Goal: Transaction & Acquisition: Purchase product/service

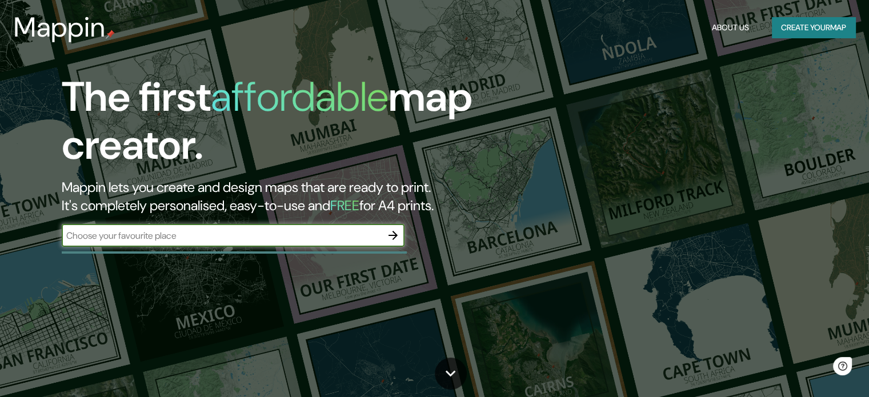
click at [156, 232] on input "text" at bounding box center [222, 235] width 320 height 13
type input "medellin colombia"
click at [390, 229] on icon "button" at bounding box center [393, 236] width 14 height 14
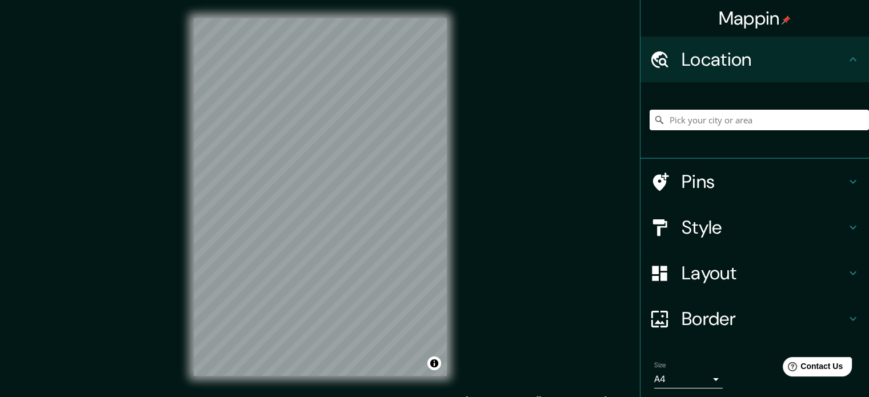
click at [530, 154] on div "Mappin Location Pins Style Layout Border Choose a border. Hint : you can make l…" at bounding box center [434, 206] width 869 height 412
click at [684, 121] on input "Pick your city or area" at bounding box center [759, 120] width 219 height 21
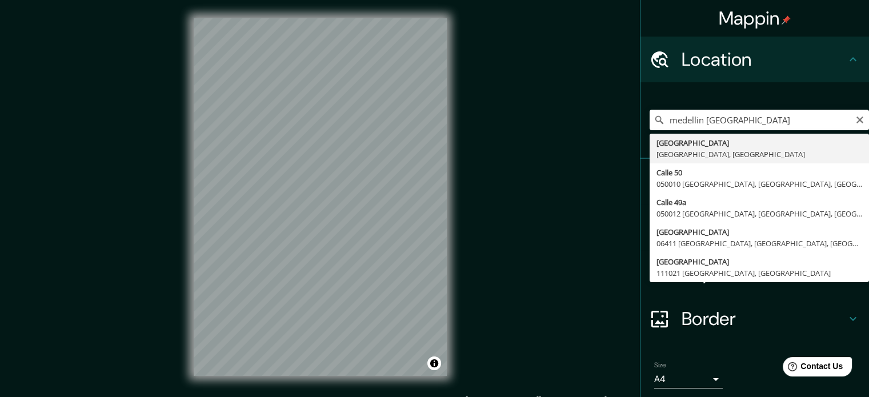
type input "[GEOGRAPHIC_DATA], [GEOGRAPHIC_DATA], [GEOGRAPHIC_DATA]"
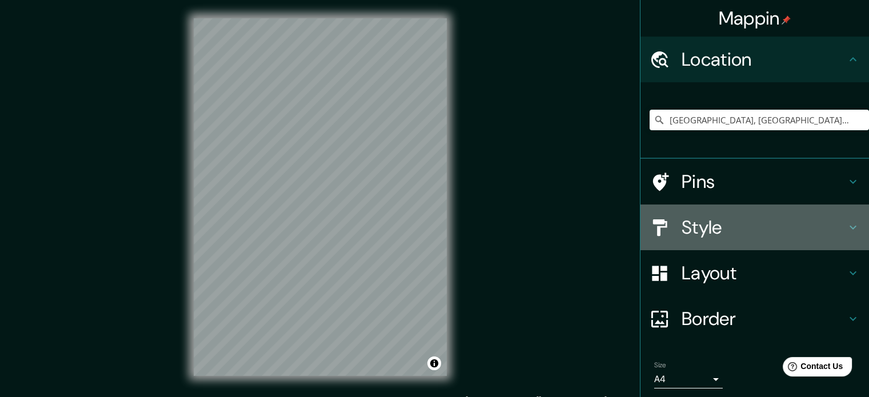
click at [752, 223] on h4 "Style" at bounding box center [764, 227] width 165 height 23
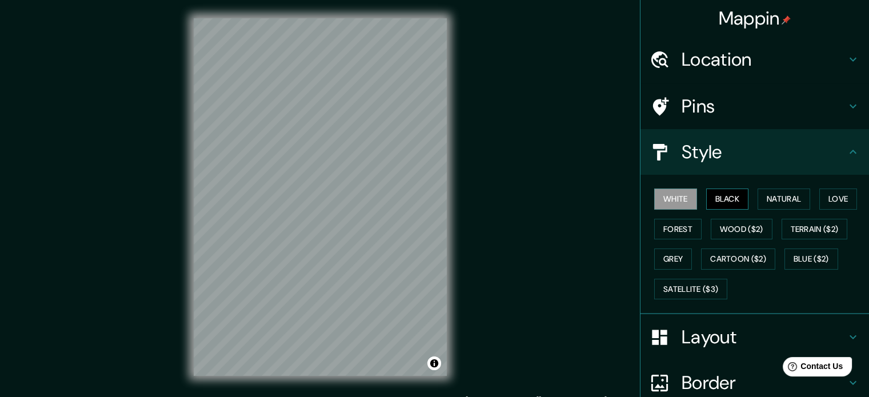
click at [722, 192] on button "Black" at bounding box center [727, 199] width 43 height 21
click at [776, 196] on button "Natural" at bounding box center [783, 199] width 53 height 21
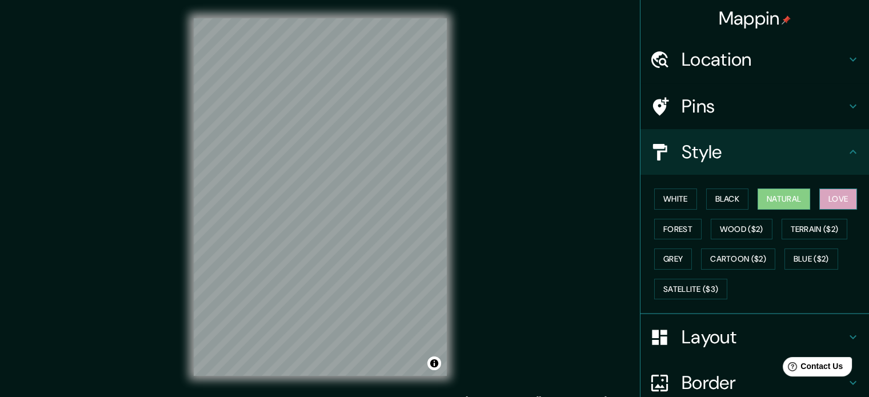
click at [824, 201] on button "Love" at bounding box center [838, 199] width 38 height 21
click at [671, 225] on button "Forest" at bounding box center [677, 229] width 47 height 21
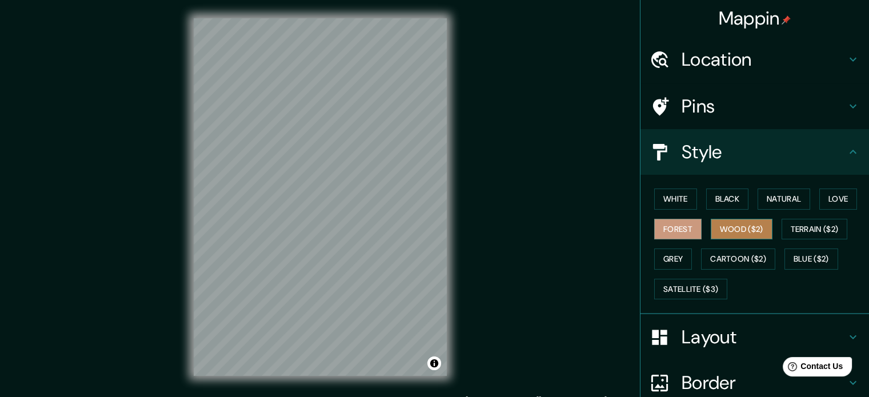
click at [729, 226] on button "Wood ($2)" at bounding box center [742, 229] width 62 height 21
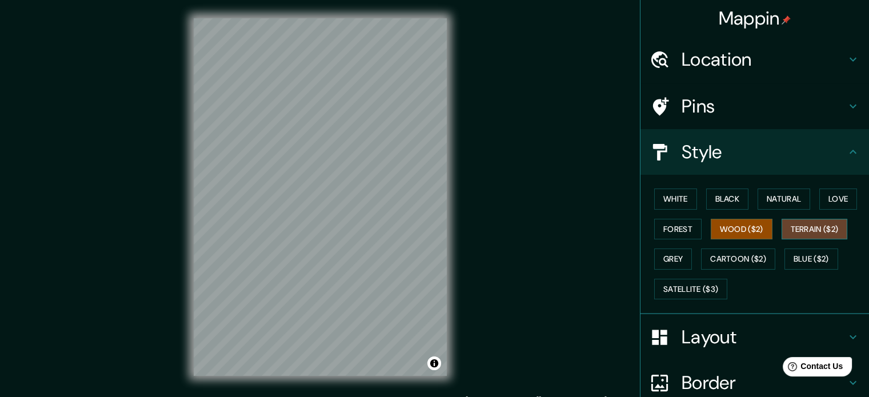
click at [813, 230] on button "Terrain ($2)" at bounding box center [814, 229] width 66 height 21
click at [749, 251] on button "Cartoon ($2)" at bounding box center [738, 258] width 74 height 21
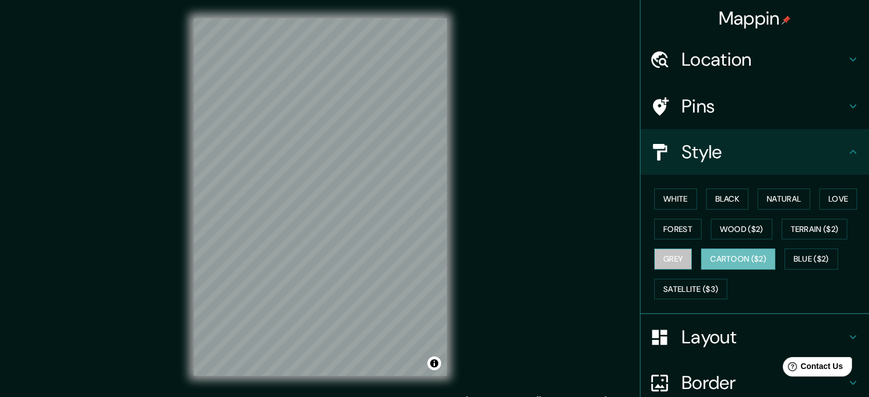
click at [676, 254] on button "Grey" at bounding box center [673, 258] width 38 height 21
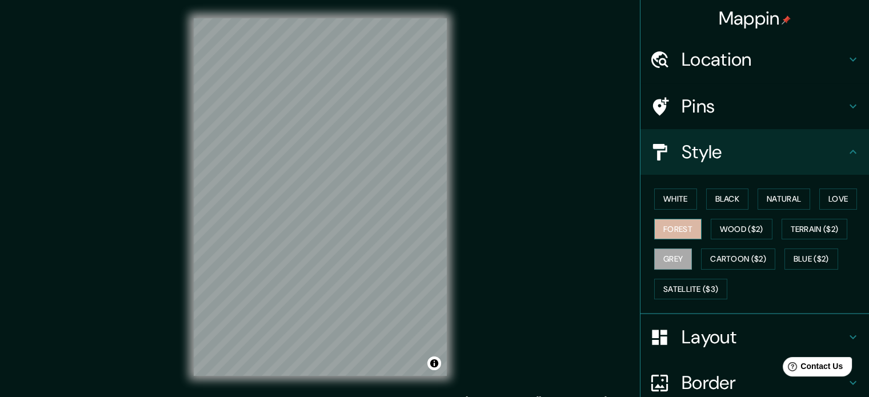
click at [690, 226] on button "Forest" at bounding box center [677, 229] width 47 height 21
click at [819, 199] on button "Love" at bounding box center [838, 199] width 38 height 21
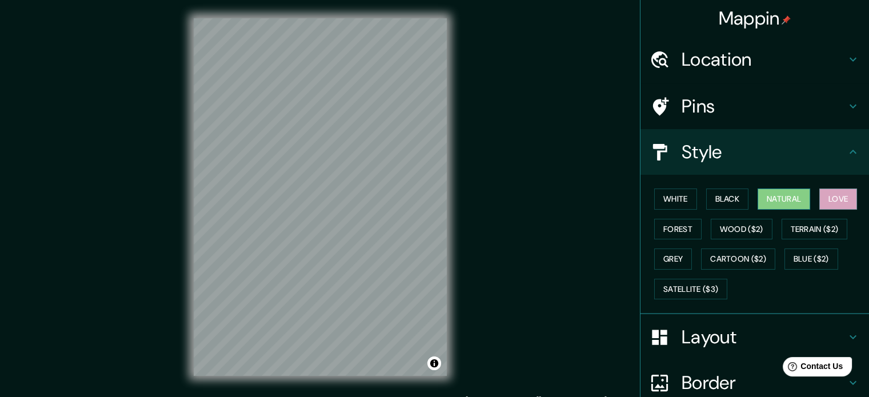
click at [757, 203] on button "Natural" at bounding box center [783, 199] width 53 height 21
click at [695, 102] on h4 "Pins" at bounding box center [764, 106] width 165 height 23
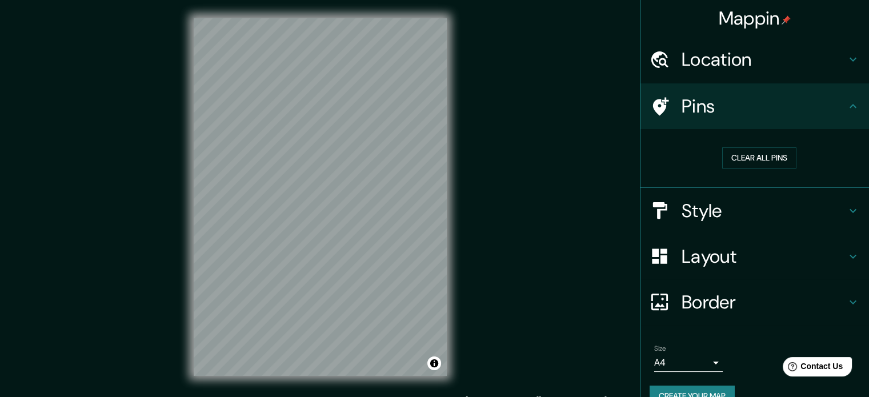
click at [701, 105] on h4 "Pins" at bounding box center [764, 106] width 165 height 23
click at [720, 245] on h4 "Layout" at bounding box center [764, 256] width 165 height 23
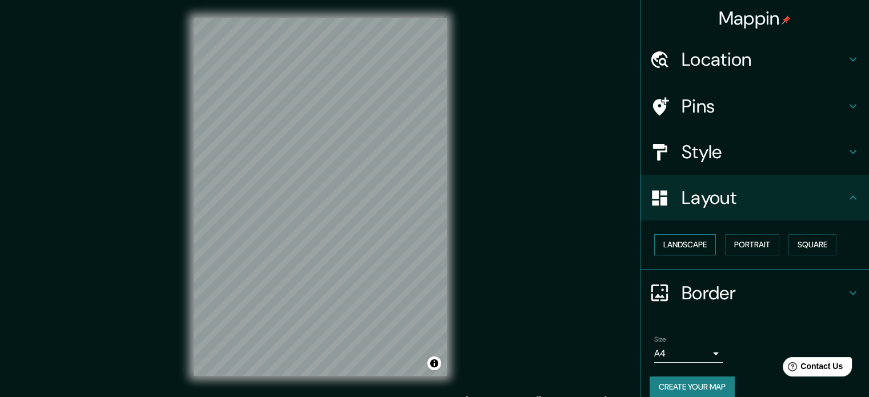
click at [684, 248] on button "Landscape" at bounding box center [685, 244] width 62 height 21
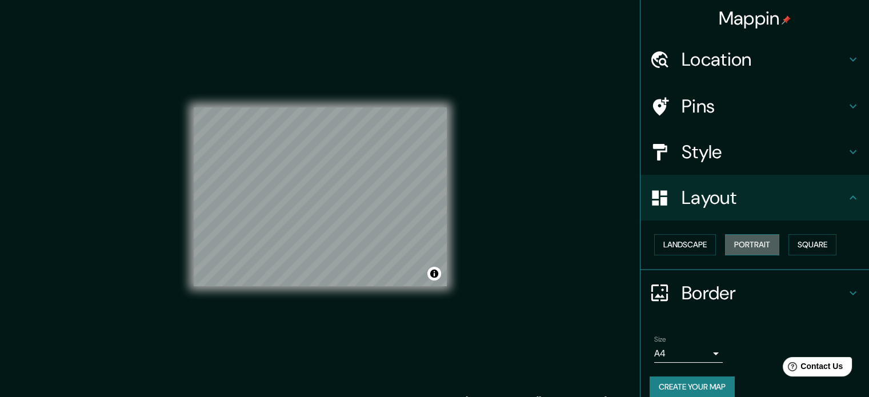
click at [748, 250] on button "Portrait" at bounding box center [752, 244] width 54 height 21
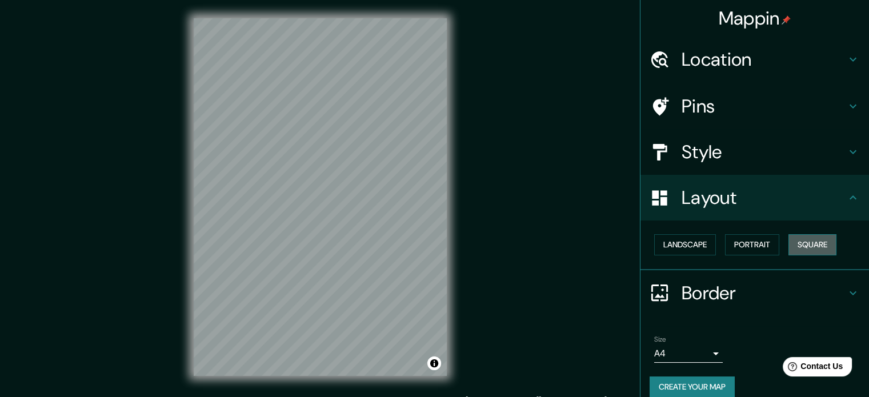
click at [818, 244] on button "Square" at bounding box center [812, 244] width 48 height 21
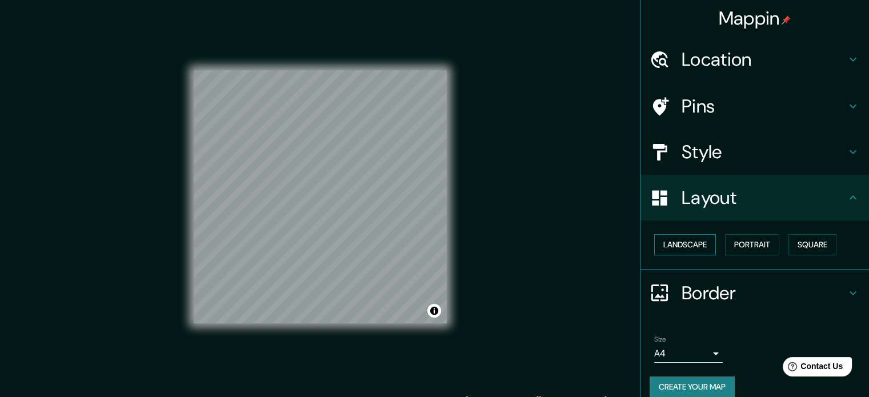
click at [681, 246] on button "Landscape" at bounding box center [685, 244] width 62 height 21
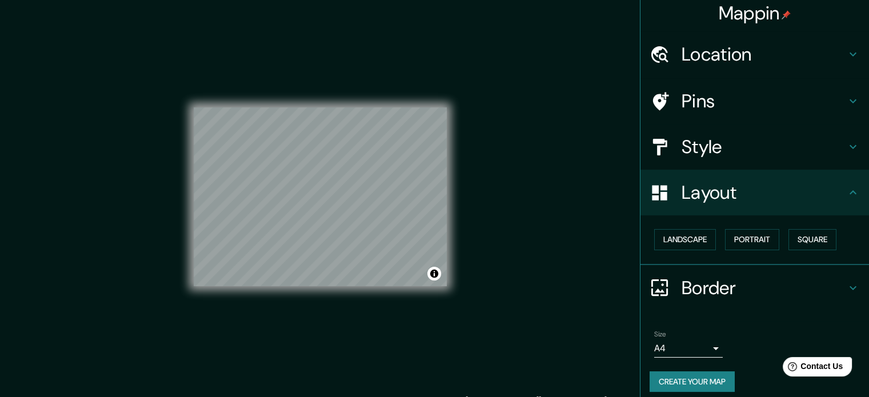
scroll to position [13, 0]
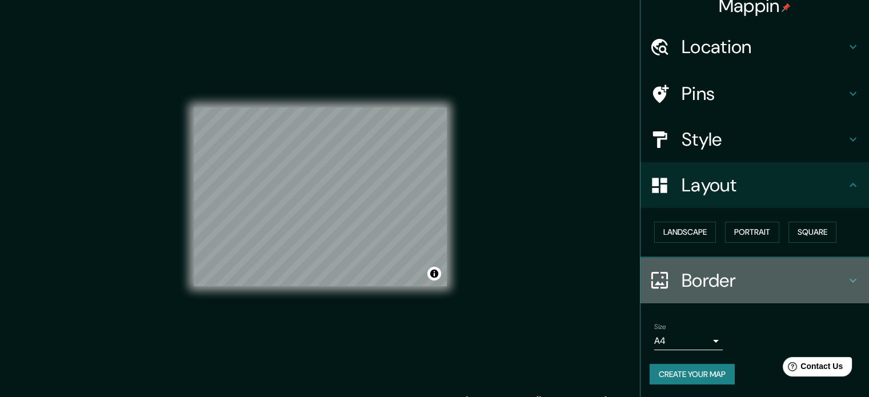
click at [729, 270] on h4 "Border" at bounding box center [764, 280] width 165 height 23
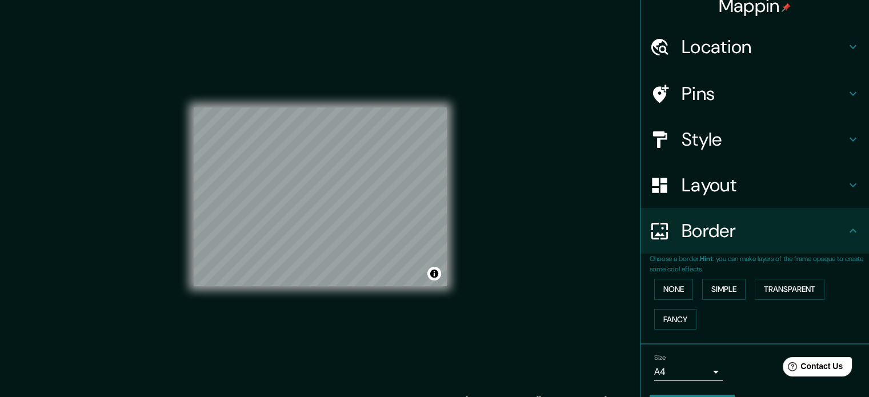
click at [737, 247] on div "Border" at bounding box center [754, 231] width 229 height 46
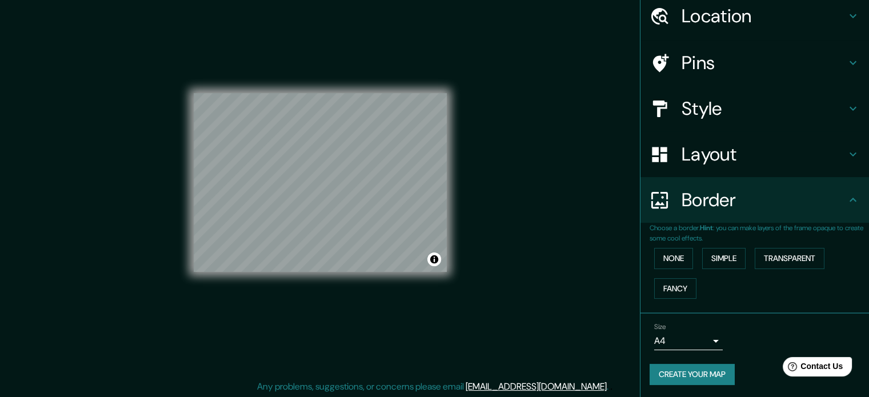
scroll to position [15, 0]
click at [700, 339] on body "Mappin Location Medellín, Antioquia, Colombia Pins Style Layout Border Choose a…" at bounding box center [434, 183] width 869 height 397
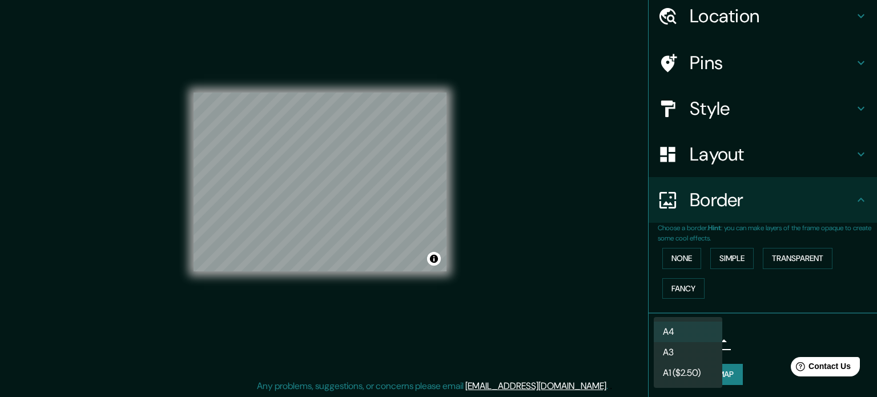
click at [759, 333] on div at bounding box center [438, 198] width 877 height 397
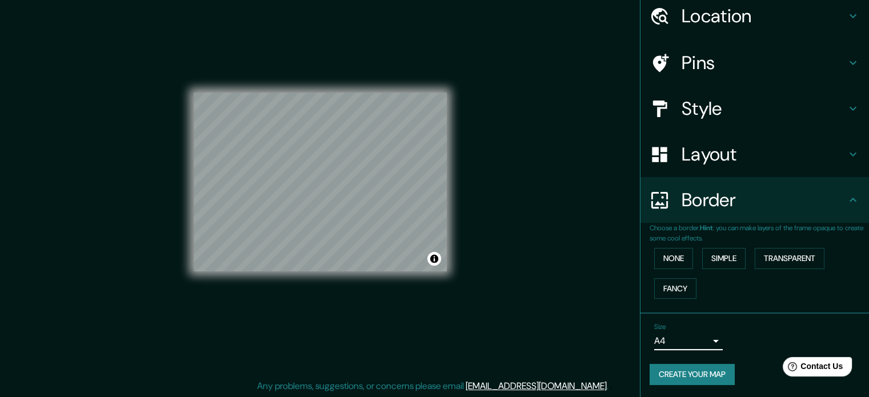
click at [846, 203] on icon at bounding box center [853, 200] width 14 height 14
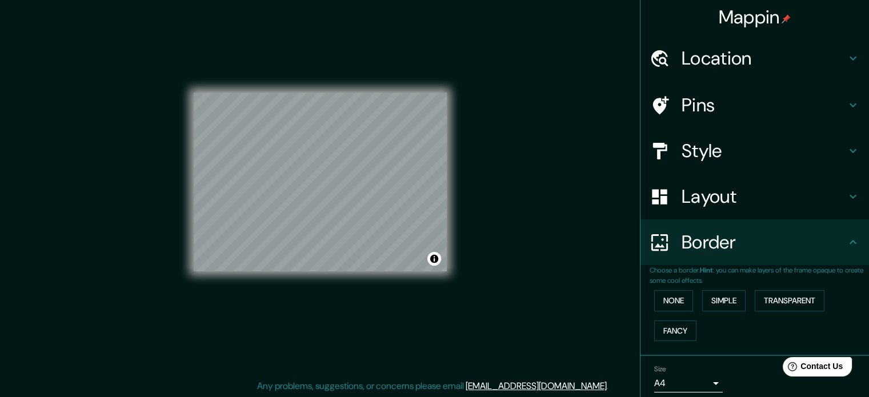
scroll to position [0, 0]
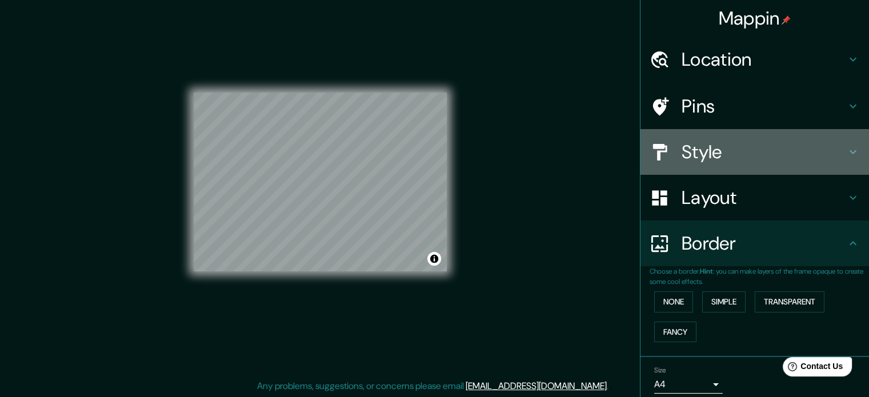
click at [763, 158] on h4 "Style" at bounding box center [764, 152] width 165 height 23
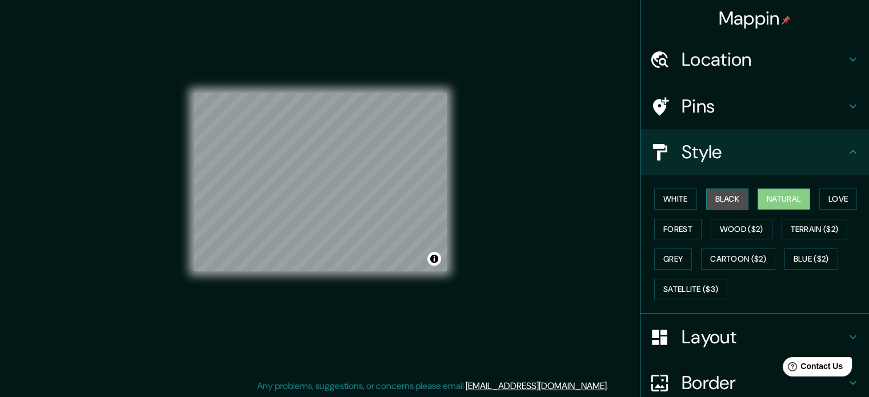
click at [725, 194] on button "Black" at bounding box center [727, 199] width 43 height 21
click at [793, 198] on button "Natural" at bounding box center [783, 199] width 53 height 21
click at [821, 202] on button "Love" at bounding box center [838, 199] width 38 height 21
click at [783, 202] on button "Natural" at bounding box center [783, 199] width 53 height 21
click at [679, 227] on button "Forest" at bounding box center [677, 229] width 47 height 21
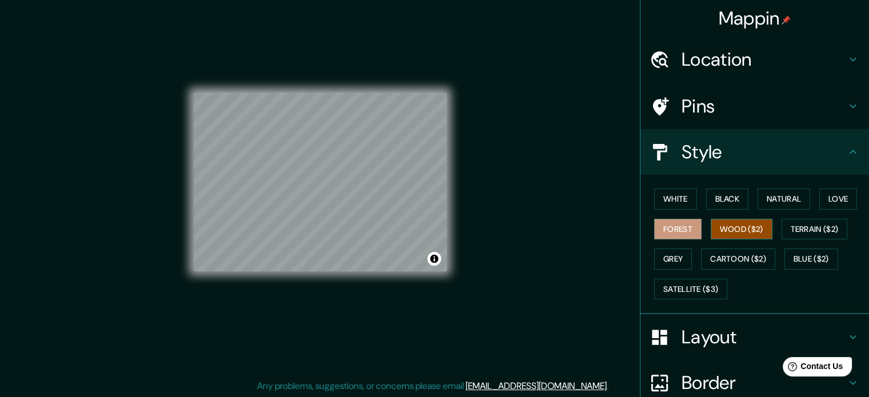
click at [724, 229] on button "Wood ($2)" at bounding box center [742, 229] width 62 height 21
click at [667, 255] on button "Grey" at bounding box center [673, 258] width 38 height 21
click at [683, 230] on button "Forest" at bounding box center [677, 229] width 47 height 21
click at [759, 210] on div "White Black Natural Love Forest Wood ($2) Terrain ($2) Grey Cartoon ($2) Blue (…" at bounding box center [759, 244] width 219 height 120
click at [766, 204] on button "Natural" at bounding box center [783, 199] width 53 height 21
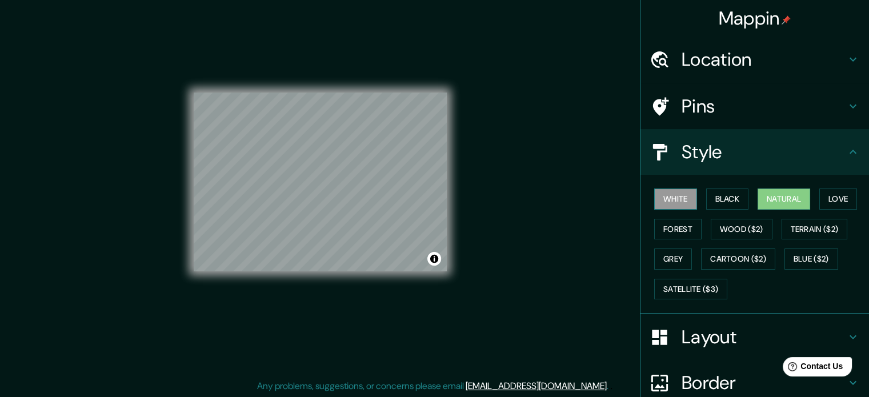
click at [661, 191] on button "White" at bounding box center [675, 199] width 43 height 21
click at [763, 202] on button "Natural" at bounding box center [783, 199] width 53 height 21
click at [657, 201] on button "White" at bounding box center [675, 199] width 43 height 21
click at [778, 205] on button "Natural" at bounding box center [783, 199] width 53 height 21
drag, startPoint x: 621, startPoint y: 271, endPoint x: 624, endPoint y: 266, distance: 5.9
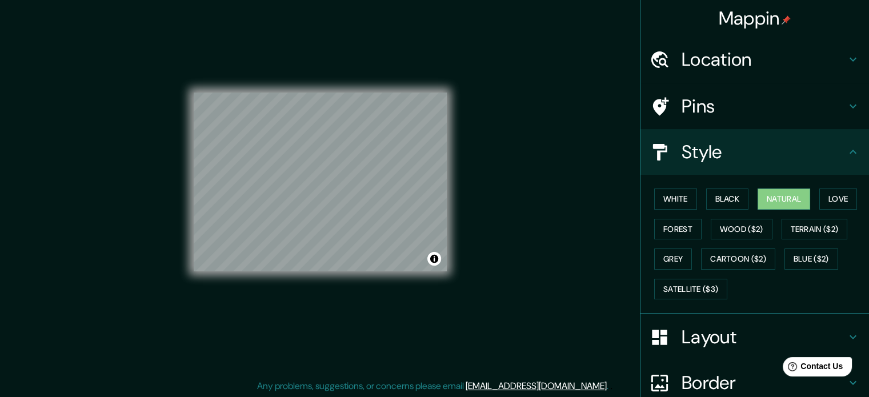
drag, startPoint x: 624, startPoint y: 266, endPoint x: 516, endPoint y: 280, distance: 108.3
click at [519, 280] on div "Mappin Location Medellín, Antioquia, Colombia Pins Style White Black Natural Lo…" at bounding box center [434, 191] width 869 height 412
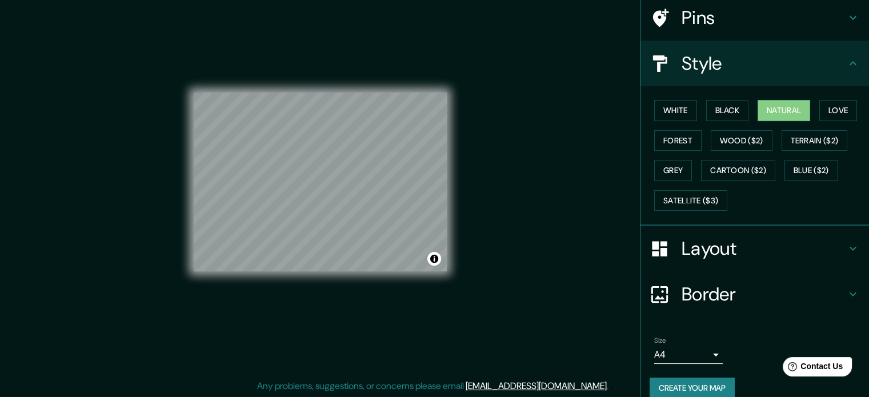
scroll to position [102, 0]
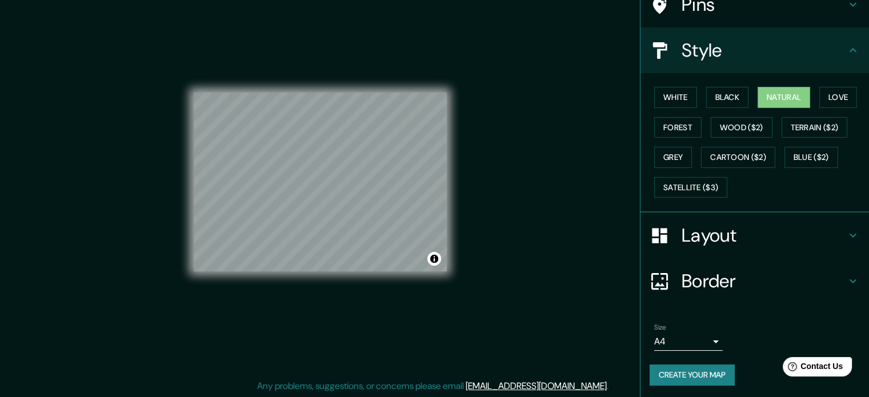
click at [704, 239] on h4 "Layout" at bounding box center [764, 235] width 165 height 23
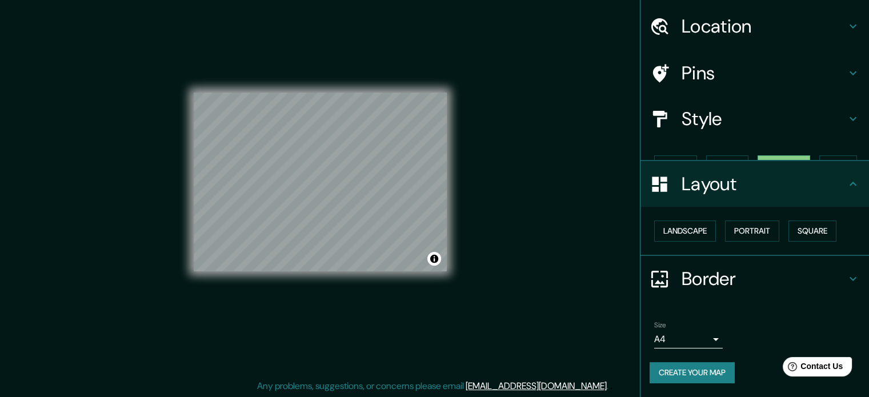
scroll to position [13, 0]
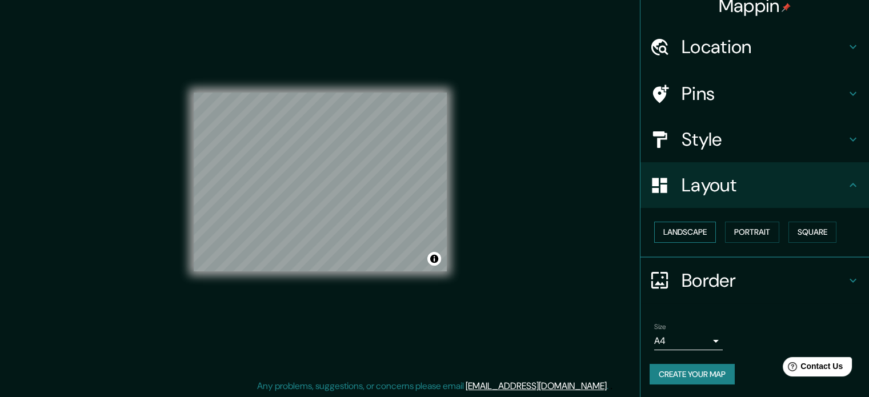
click at [693, 238] on button "Landscape" at bounding box center [685, 232] width 62 height 21
click at [740, 231] on button "Portrait" at bounding box center [752, 232] width 54 height 21
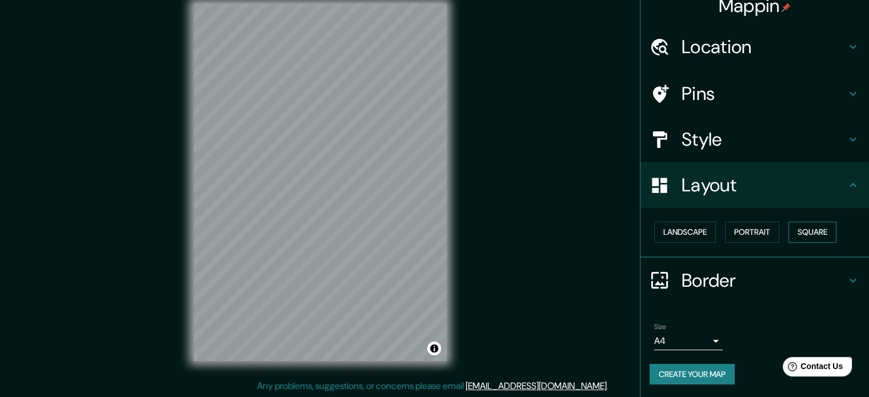
click at [810, 238] on button "Square" at bounding box center [812, 232] width 48 height 21
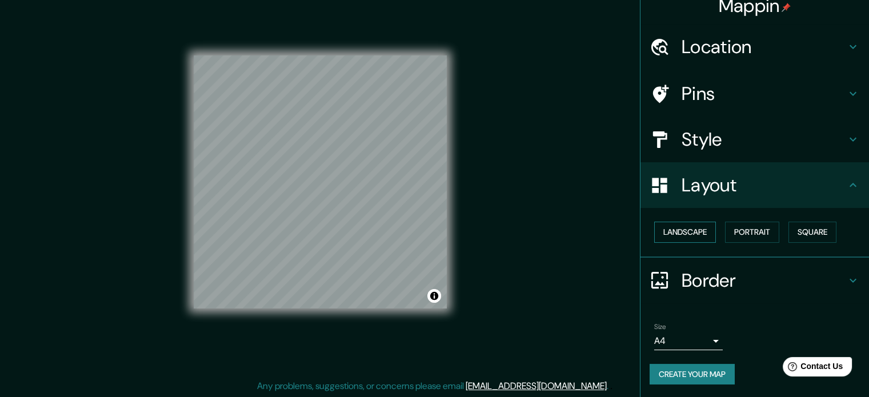
click at [676, 239] on button "Landscape" at bounding box center [685, 232] width 62 height 21
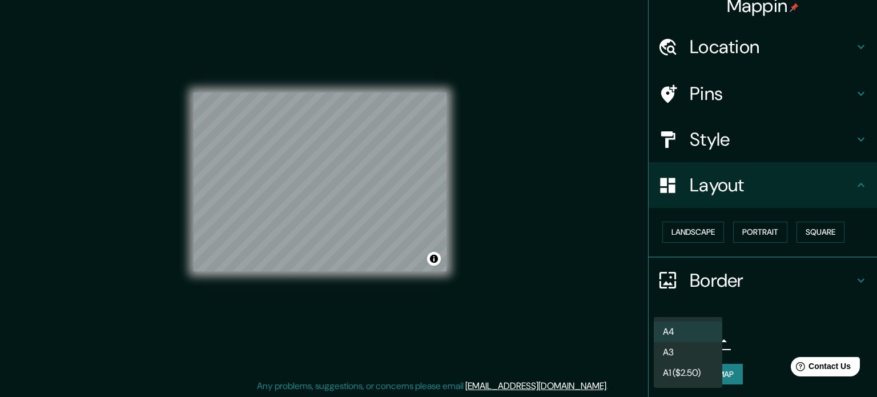
click at [706, 336] on body "Mappin Location Medellín, Antioquia, Colombia Pins Style Layout Landscape Portr…" at bounding box center [438, 183] width 877 height 397
click at [788, 312] on div at bounding box center [438, 198] width 877 height 397
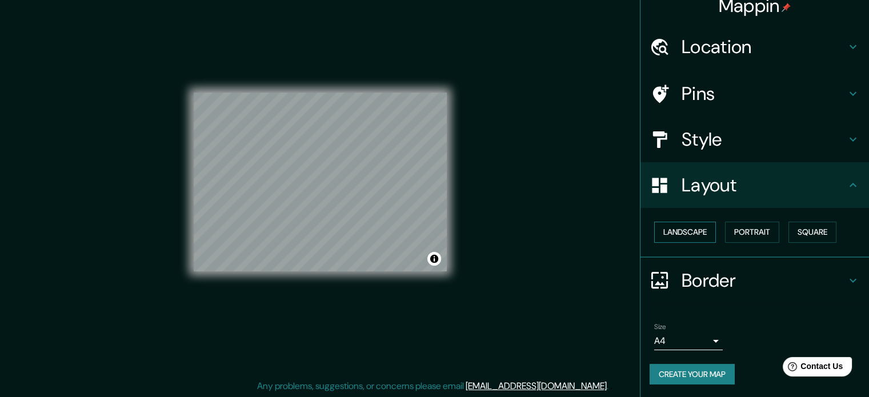
click at [686, 228] on button "Landscape" at bounding box center [685, 232] width 62 height 21
click at [708, 148] on h4 "Style" at bounding box center [764, 139] width 165 height 23
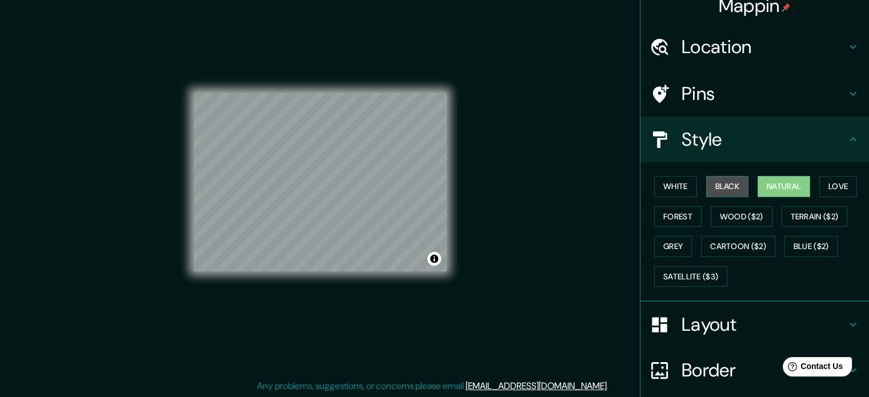
click at [721, 183] on button "Black" at bounding box center [727, 186] width 43 height 21
click at [786, 184] on button "Natural" at bounding box center [783, 186] width 53 height 21
click at [819, 185] on button "Love" at bounding box center [838, 186] width 38 height 21
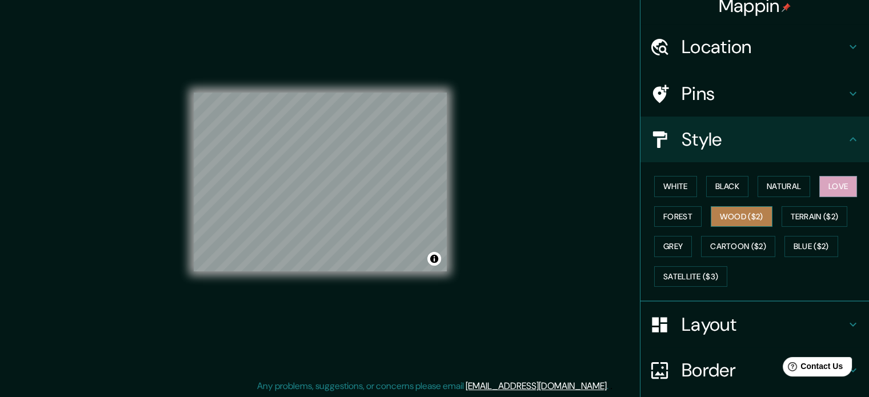
click at [743, 219] on button "Wood ($2)" at bounding box center [742, 216] width 62 height 21
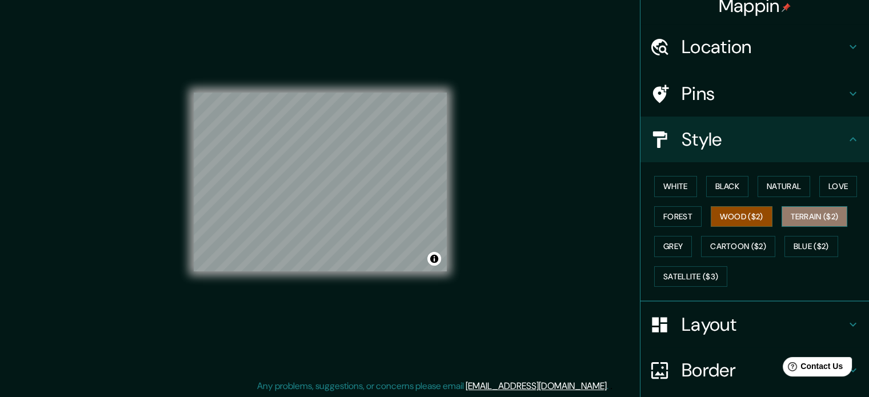
click at [804, 214] on button "Terrain ($2)" at bounding box center [814, 216] width 66 height 21
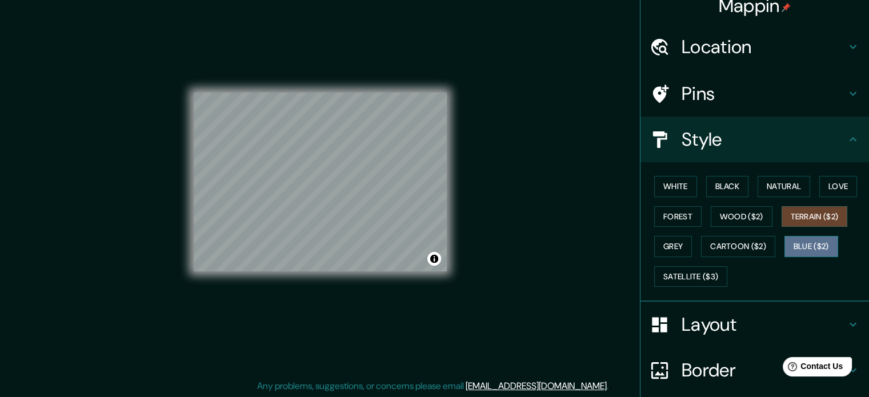
click at [810, 242] on button "Blue ($2)" at bounding box center [811, 246] width 54 height 21
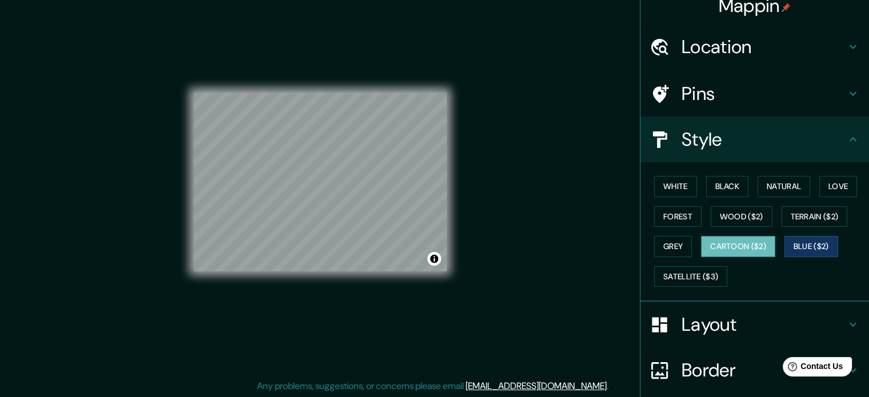
click at [728, 239] on button "Cartoon ($2)" at bounding box center [738, 246] width 74 height 21
click at [664, 244] on button "Grey" at bounding box center [673, 246] width 38 height 21
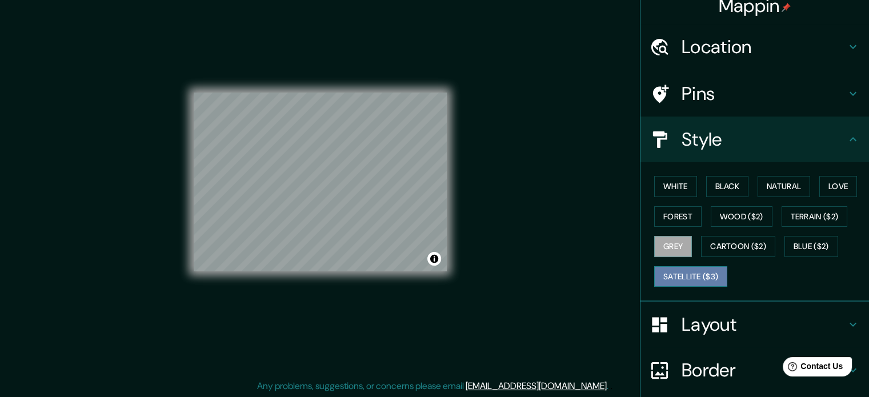
click at [691, 276] on button "Satellite ($3)" at bounding box center [690, 276] width 73 height 21
click at [714, 186] on button "Black" at bounding box center [727, 186] width 43 height 21
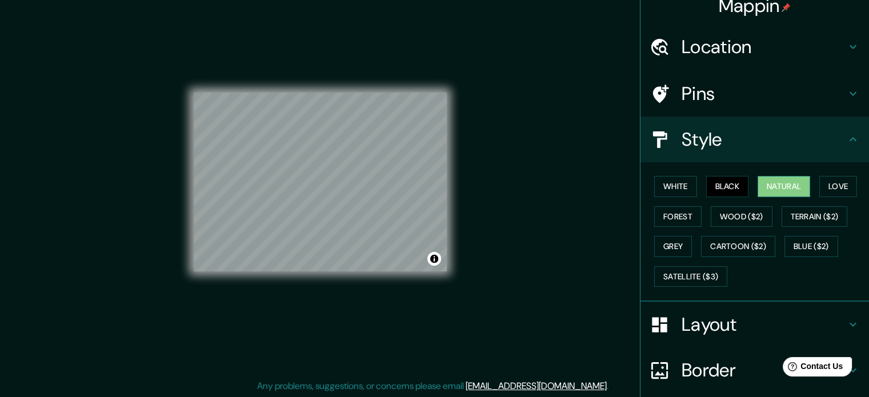
click at [790, 190] on button "Natural" at bounding box center [783, 186] width 53 height 21
click at [711, 182] on button "Black" at bounding box center [727, 186] width 43 height 21
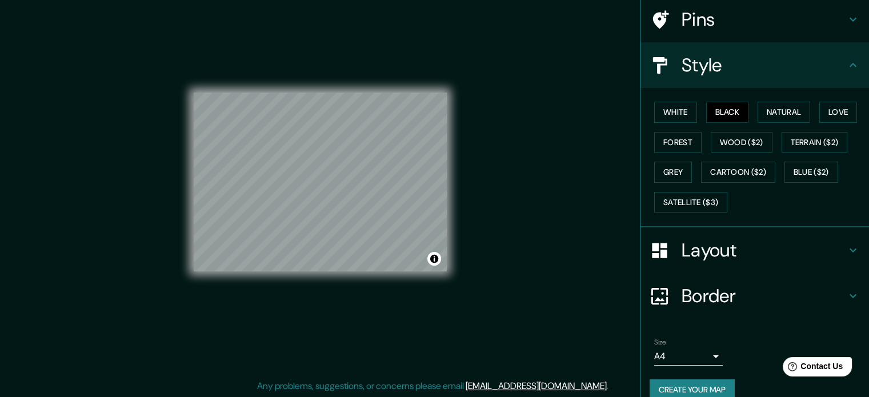
scroll to position [102, 0]
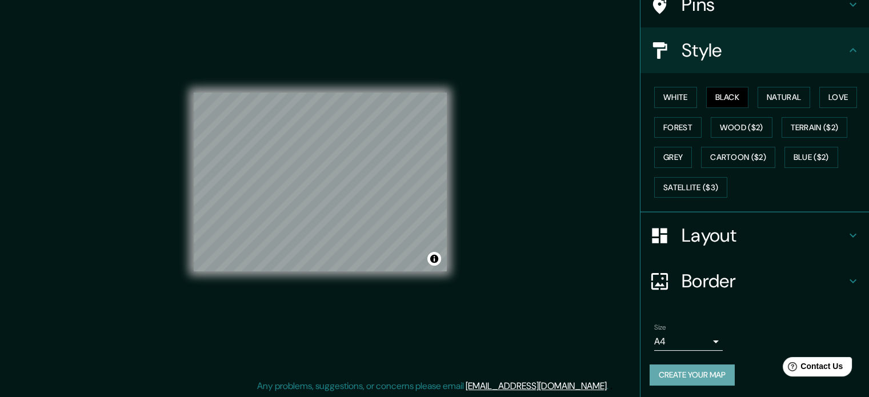
click at [710, 374] on button "Create your map" at bounding box center [692, 374] width 85 height 21
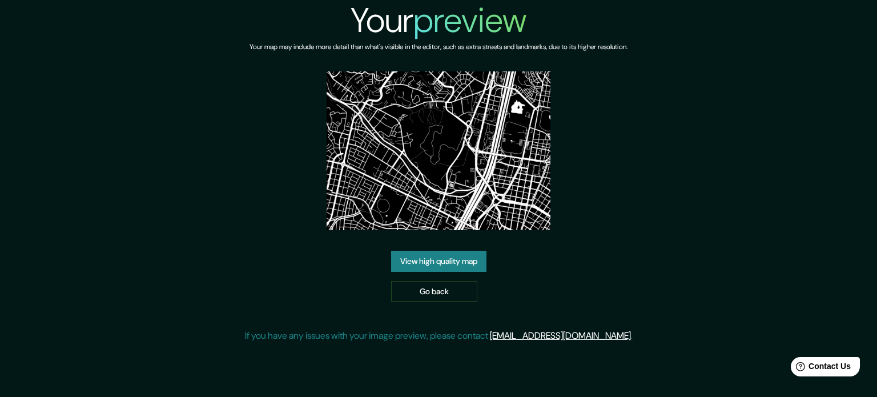
click at [448, 268] on link "View high quality map" at bounding box center [438, 261] width 95 height 21
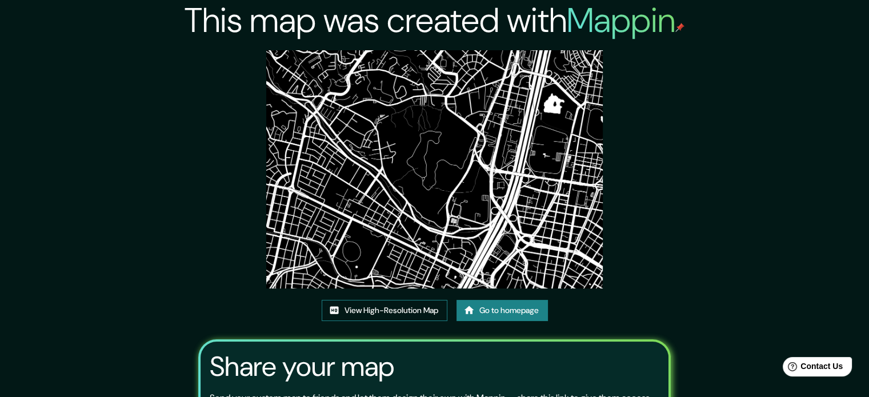
click at [410, 317] on link "View High-Resolution Map" at bounding box center [385, 310] width 126 height 21
drag, startPoint x: 425, startPoint y: 167, endPoint x: 689, endPoint y: 183, distance: 264.4
click at [689, 183] on div "This map was created with Mappin View High-Resolution Map Go to homepage Share …" at bounding box center [434, 255] width 869 height 510
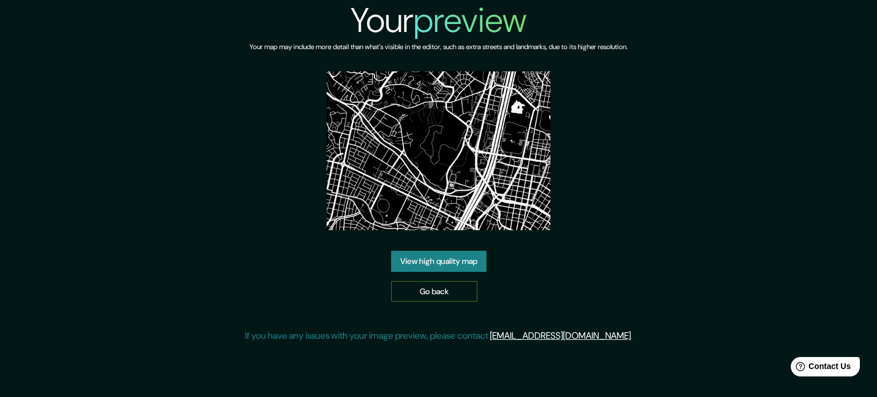
click at [418, 283] on link "Go back" at bounding box center [434, 291] width 86 height 21
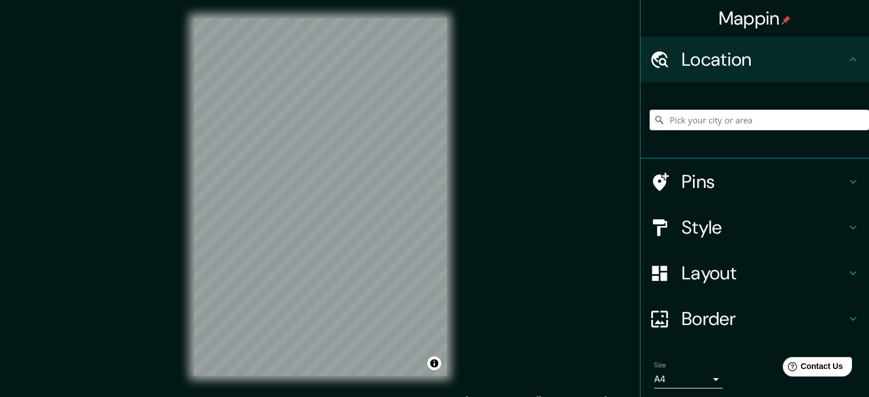
click at [727, 120] on input "Pick your city or area" at bounding box center [759, 120] width 219 height 21
click at [695, 125] on input "Pick your city or area" at bounding box center [759, 120] width 219 height 21
type input "[GEOGRAPHIC_DATA], [GEOGRAPHIC_DATA], [GEOGRAPHIC_DATA]"
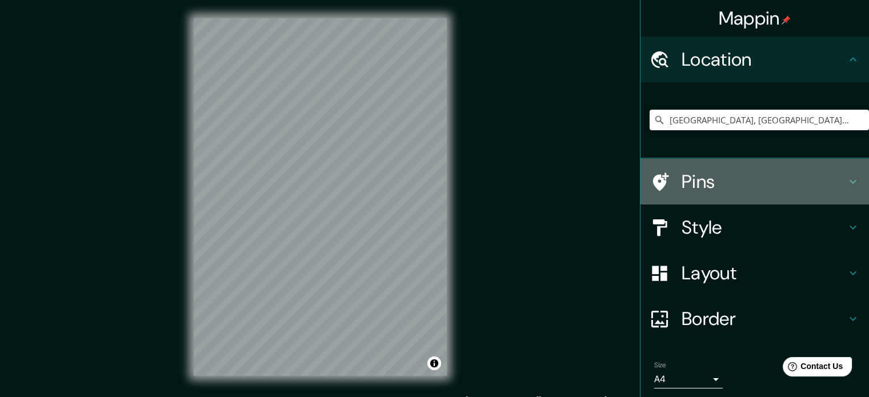
click at [740, 175] on h4 "Pins" at bounding box center [764, 181] width 165 height 23
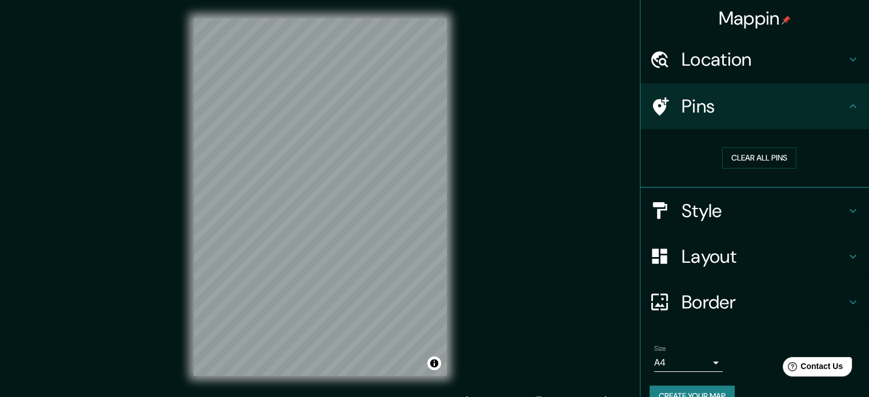
click at [729, 201] on h4 "Style" at bounding box center [764, 210] width 165 height 23
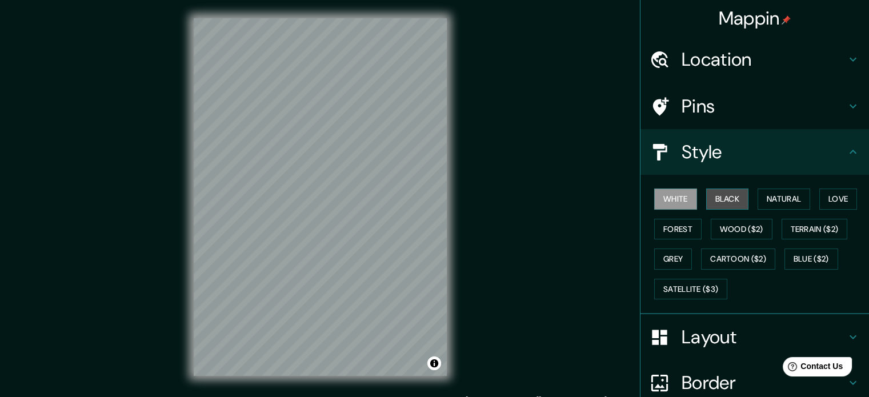
click at [720, 197] on button "Black" at bounding box center [727, 199] width 43 height 21
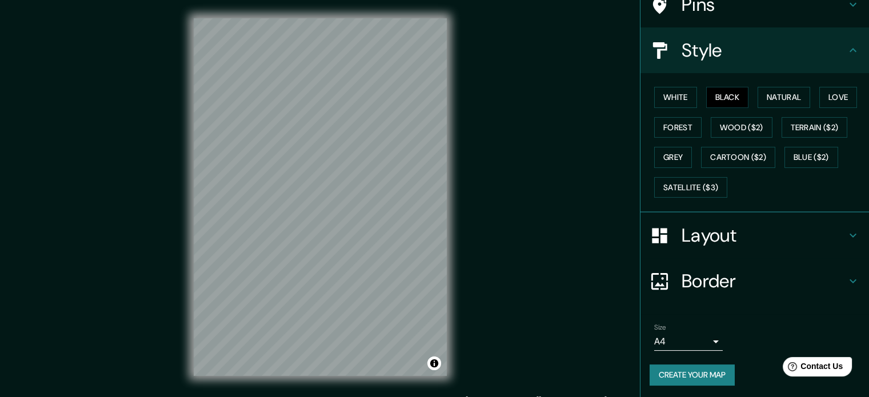
click at [701, 218] on div "Layout" at bounding box center [754, 236] width 229 height 46
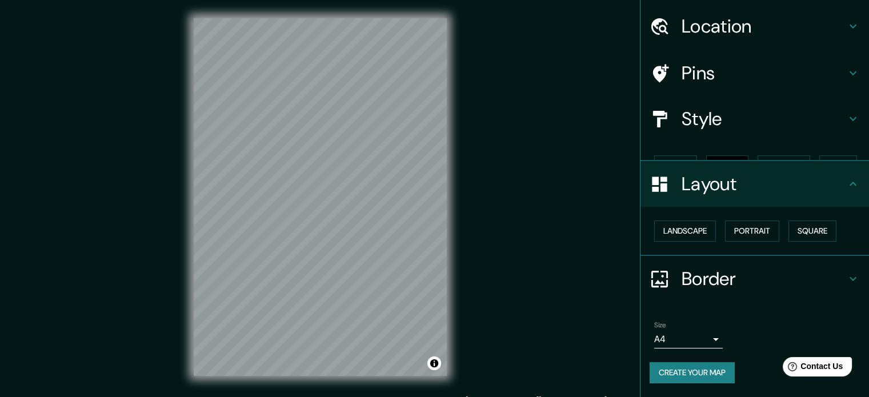
scroll to position [13, 0]
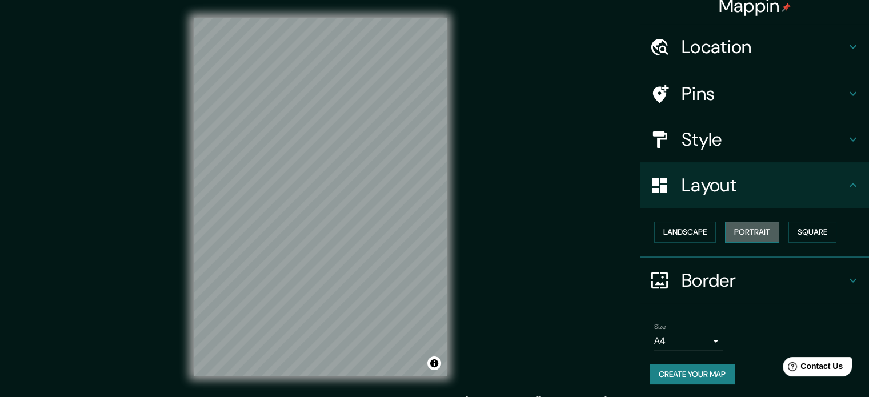
click at [742, 225] on button "Portrait" at bounding box center [752, 232] width 54 height 21
click at [684, 238] on button "Landscape" at bounding box center [685, 232] width 62 height 21
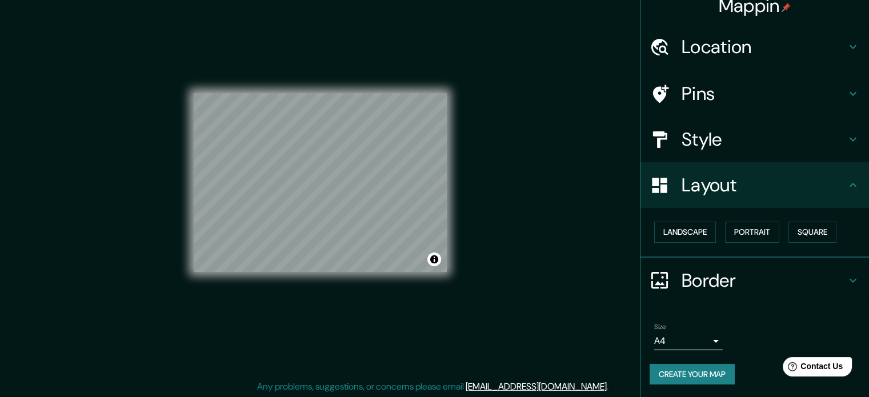
scroll to position [15, 0]
click at [727, 271] on h4 "Border" at bounding box center [764, 280] width 165 height 23
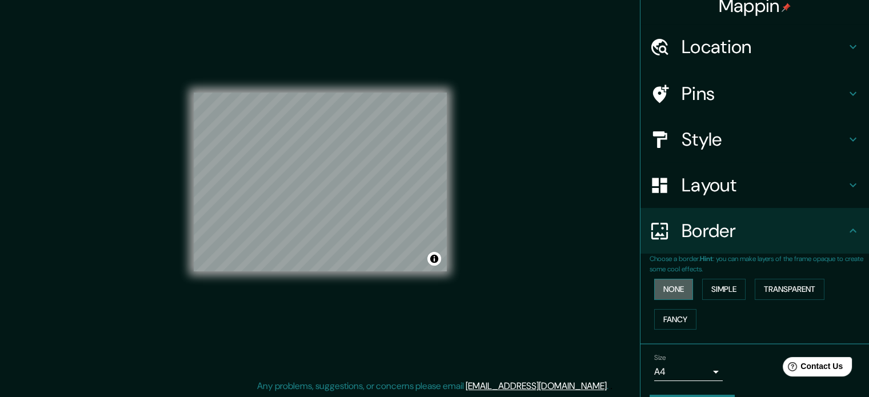
click at [667, 294] on button "None" at bounding box center [673, 289] width 39 height 21
click at [719, 287] on button "Simple" at bounding box center [723, 289] width 43 height 21
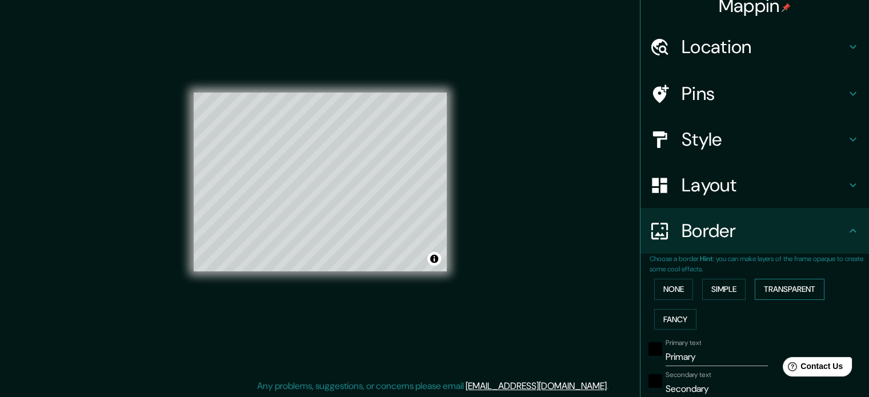
click at [790, 287] on button "Transparent" at bounding box center [790, 289] width 70 height 21
click at [672, 316] on button "Fancy" at bounding box center [675, 319] width 42 height 21
click at [670, 294] on button "None" at bounding box center [673, 289] width 39 height 21
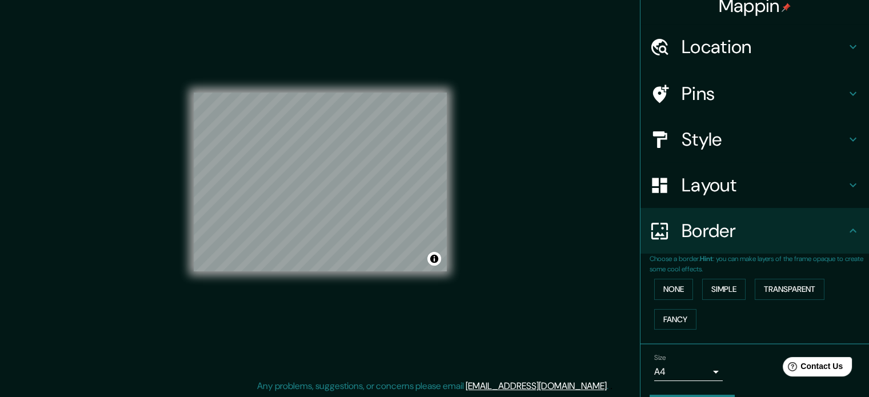
click at [784, 241] on h4 "Border" at bounding box center [764, 230] width 165 height 23
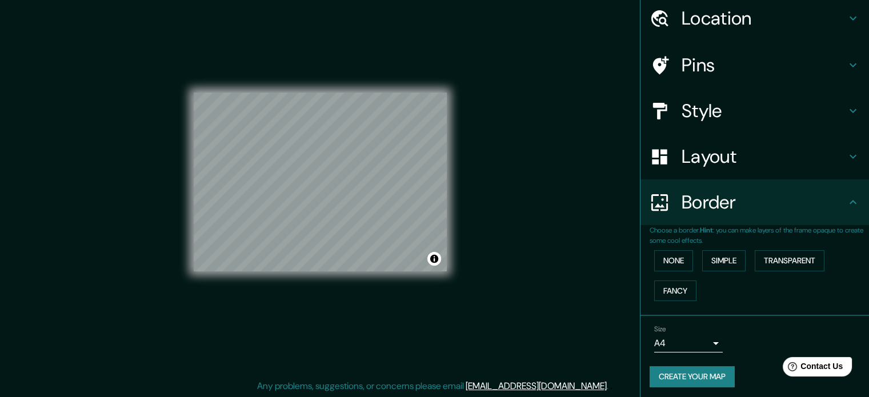
scroll to position [43, 0]
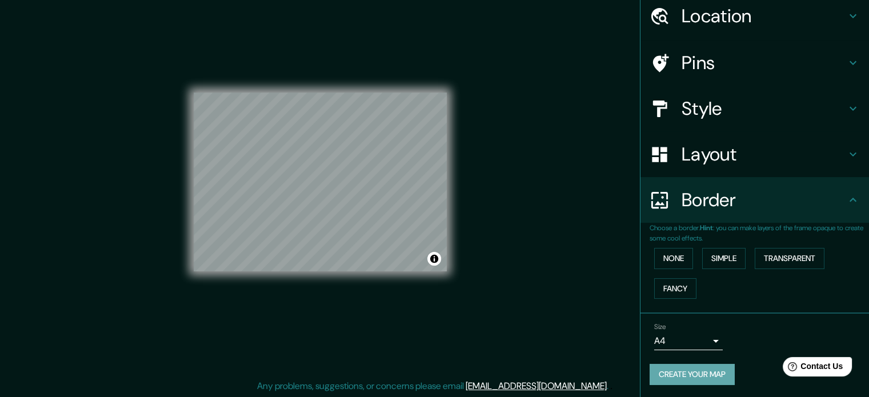
click at [708, 379] on button "Create your map" at bounding box center [692, 374] width 85 height 21
click at [752, 343] on div "Size A4 single" at bounding box center [755, 336] width 210 height 37
click at [711, 370] on button "Create your map" at bounding box center [692, 374] width 85 height 21
click at [706, 364] on button "Create your map" at bounding box center [692, 374] width 85 height 21
click at [548, 197] on div "Mappin Location Medellín, Antioquia, Colombia Medellín Antioquia, Colombia Mede…" at bounding box center [434, 191] width 869 height 412
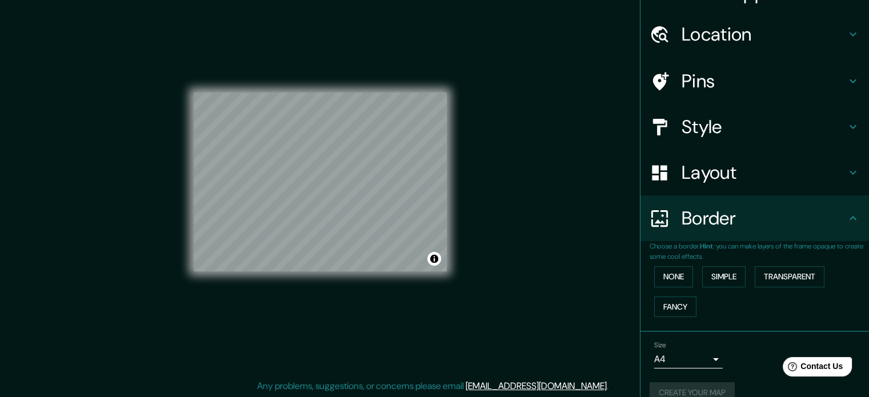
scroll to position [0, 0]
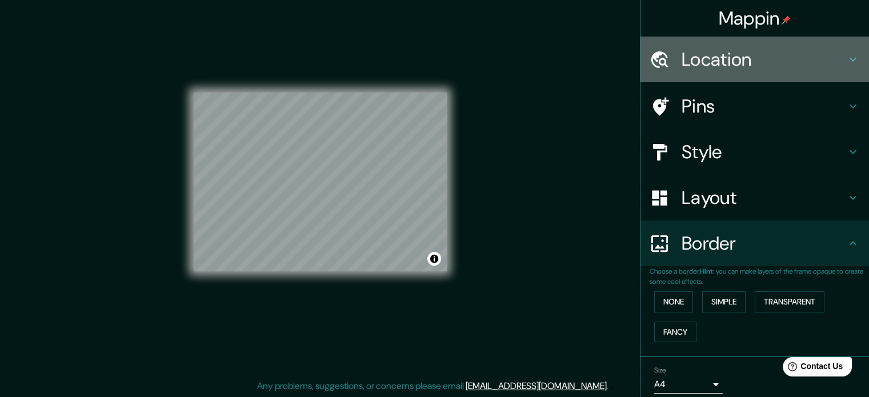
click at [759, 37] on div "Location" at bounding box center [754, 60] width 229 height 46
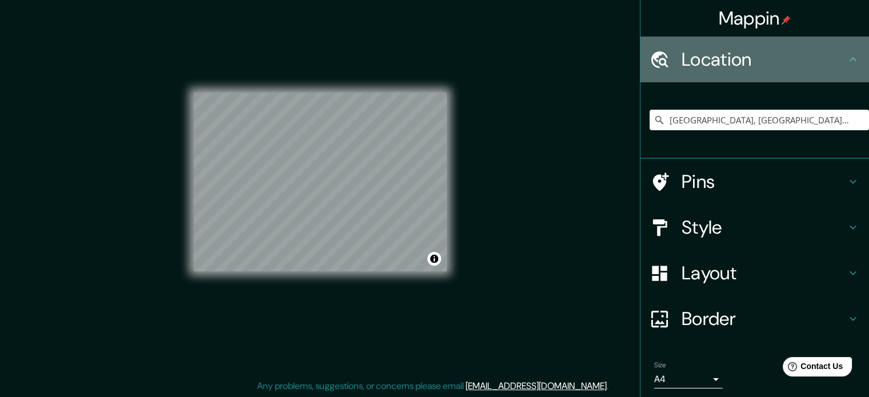
click at [759, 37] on div "Location" at bounding box center [754, 60] width 229 height 46
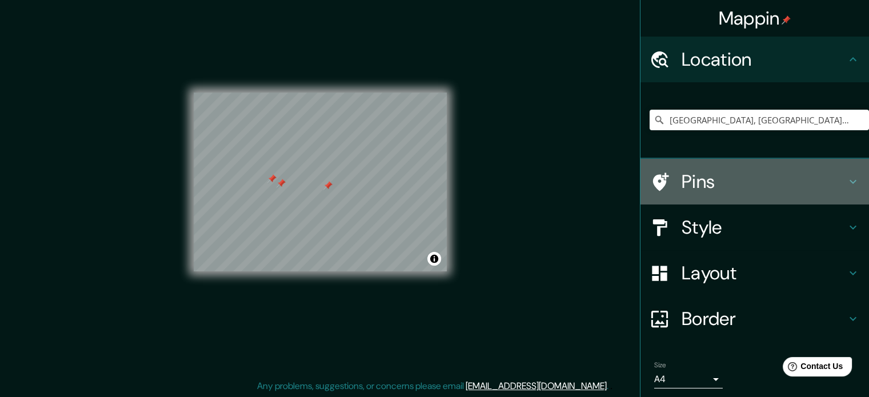
click at [743, 184] on h4 "Pins" at bounding box center [764, 181] width 165 height 23
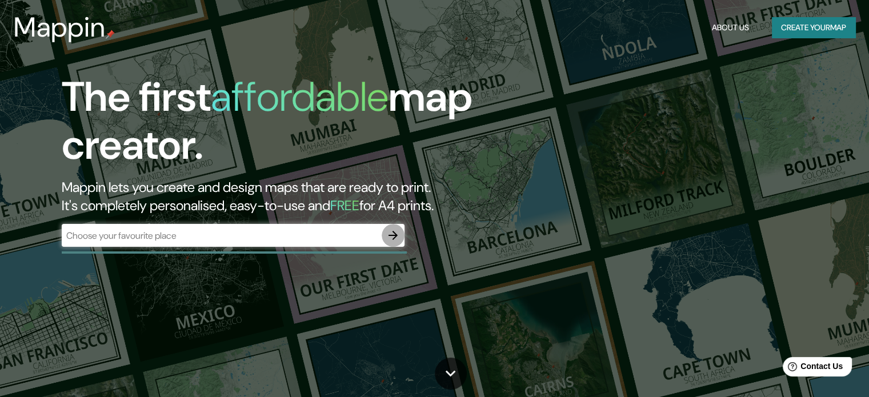
click at [399, 234] on icon "button" at bounding box center [393, 236] width 14 height 14
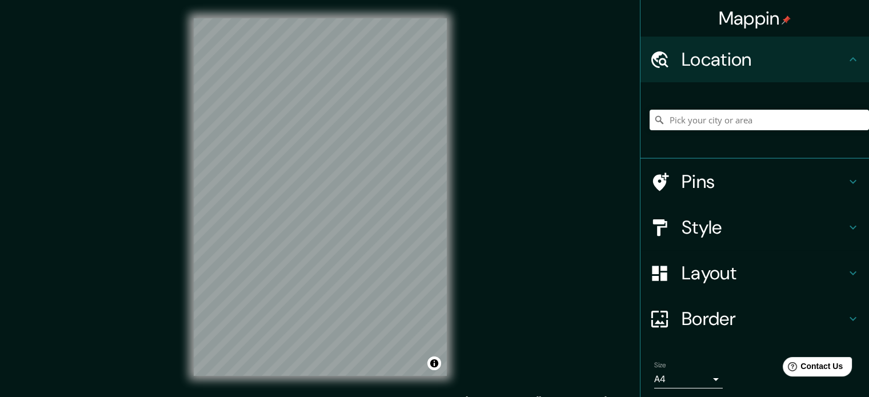
click at [733, 107] on div at bounding box center [759, 119] width 219 height 57
click at [734, 117] on input "Pick your city or area" at bounding box center [759, 120] width 219 height 21
click at [729, 121] on input "[GEOGRAPHIC_DATA], [GEOGRAPHIC_DATA] Septentrional, [GEOGRAPHIC_DATA]" at bounding box center [759, 120] width 219 height 21
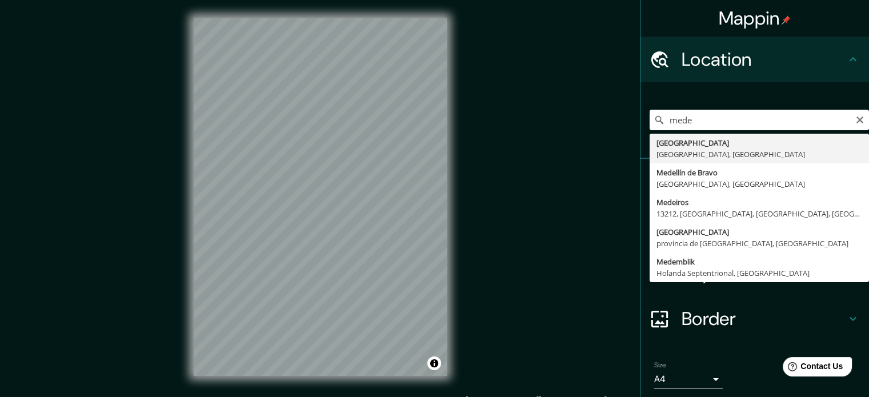
type input "Medellín, Antioquia, Colombia"
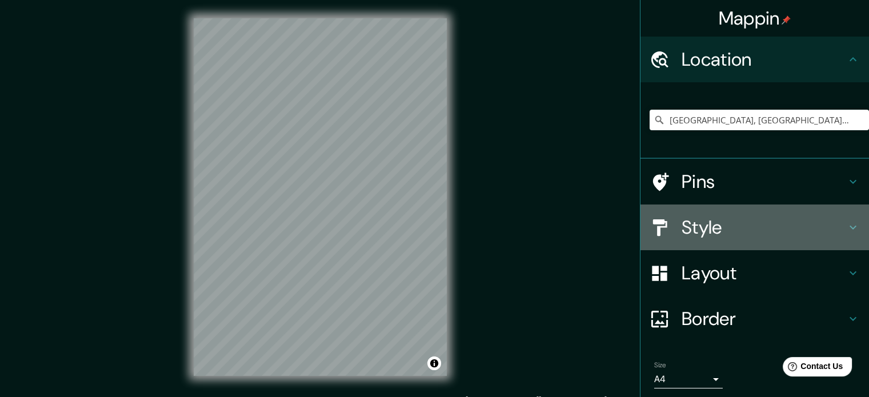
click at [711, 238] on h4 "Style" at bounding box center [764, 227] width 165 height 23
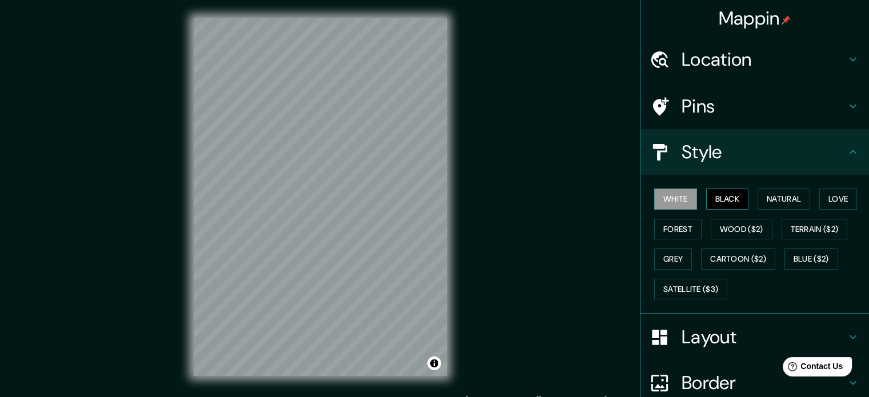
click at [731, 202] on button "Black" at bounding box center [727, 199] width 43 height 21
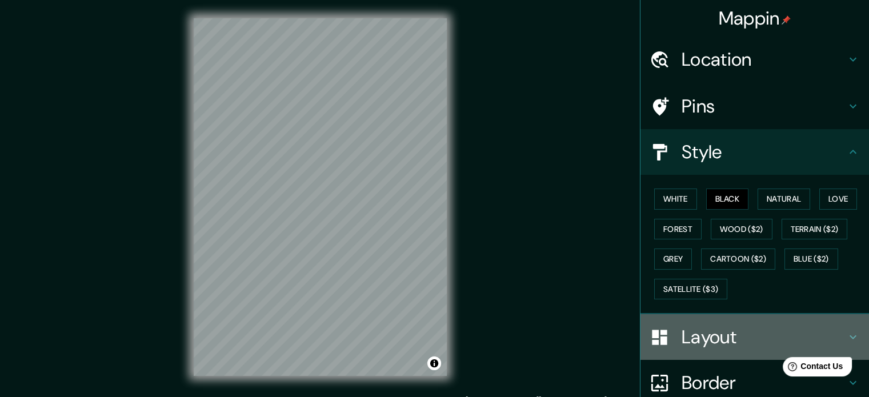
click at [715, 340] on h4 "Layout" at bounding box center [764, 337] width 165 height 23
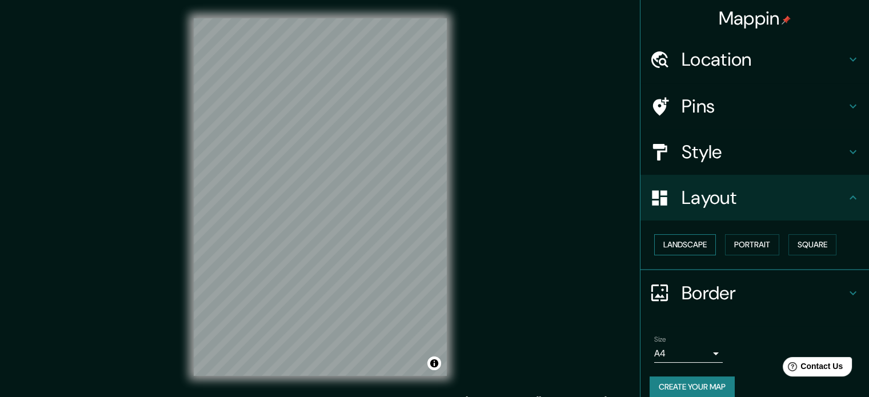
click at [685, 250] on button "Landscape" at bounding box center [685, 244] width 62 height 21
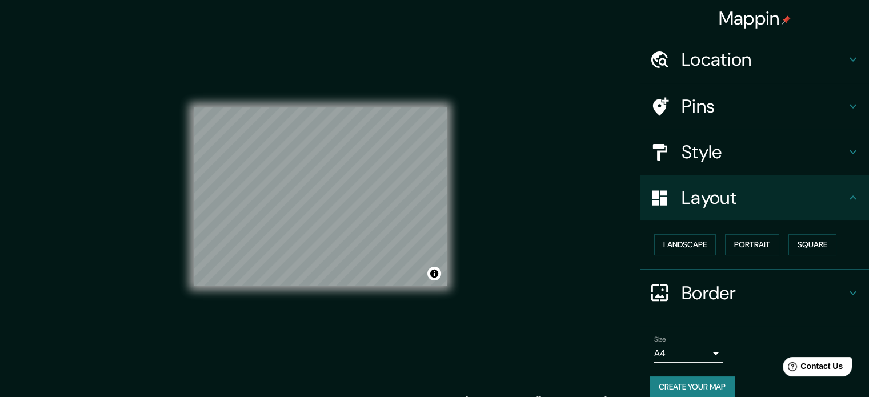
scroll to position [13, 0]
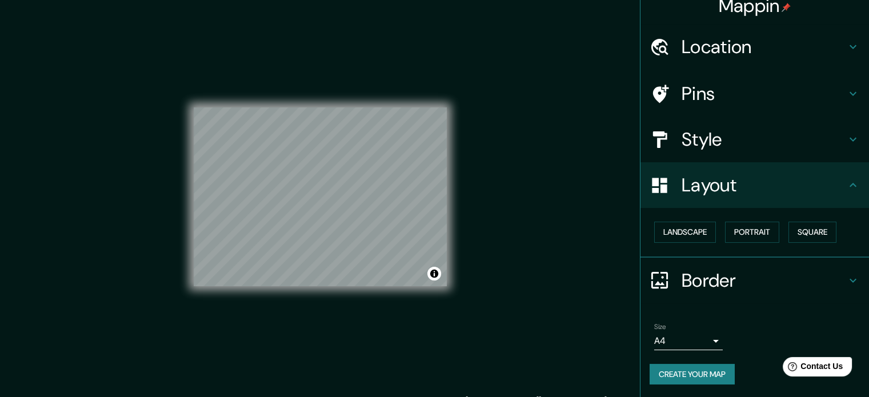
click at [696, 372] on button "Create your map" at bounding box center [692, 374] width 85 height 21
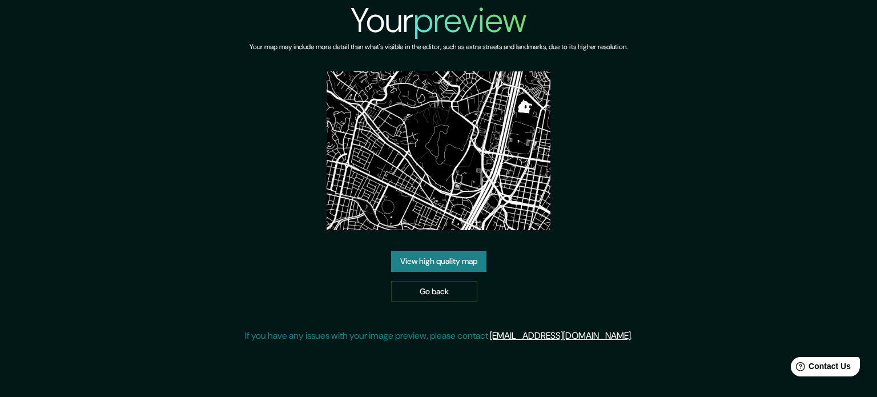
drag, startPoint x: 444, startPoint y: 167, endPoint x: 362, endPoint y: 278, distance: 138.8
click at [359, 278] on div "Your preview Your map may include more detail than what's visible in the editor…" at bounding box center [439, 176] width 388 height 352
click at [449, 267] on link "View high quality map" at bounding box center [438, 261] width 95 height 21
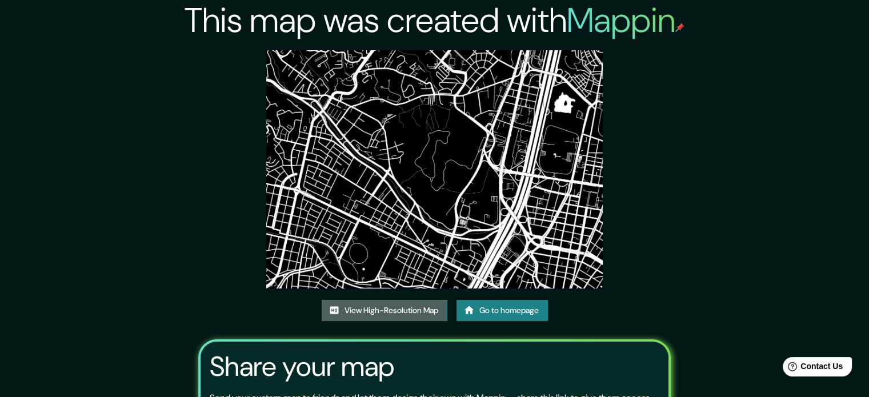
click at [401, 313] on link "View High-Resolution Map" at bounding box center [385, 310] width 126 height 21
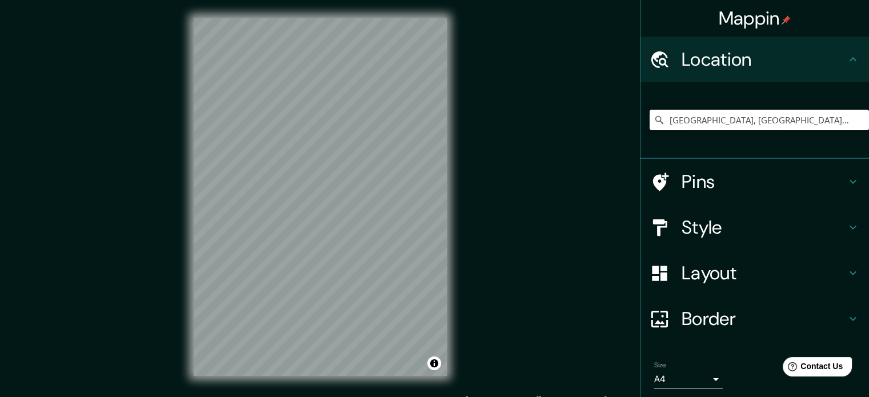
click at [738, 123] on input "[GEOGRAPHIC_DATA], [GEOGRAPHIC_DATA], [GEOGRAPHIC_DATA]" at bounding box center [759, 120] width 219 height 21
click at [783, 120] on input "[GEOGRAPHIC_DATA], [GEOGRAPHIC_DATA], [GEOGRAPHIC_DATA]" at bounding box center [759, 120] width 219 height 21
drag, startPoint x: 794, startPoint y: 122, endPoint x: 788, endPoint y: 125, distance: 6.4
click at [795, 122] on input "[GEOGRAPHIC_DATA], [GEOGRAPHIC_DATA], [GEOGRAPHIC_DATA]" at bounding box center [759, 120] width 219 height 21
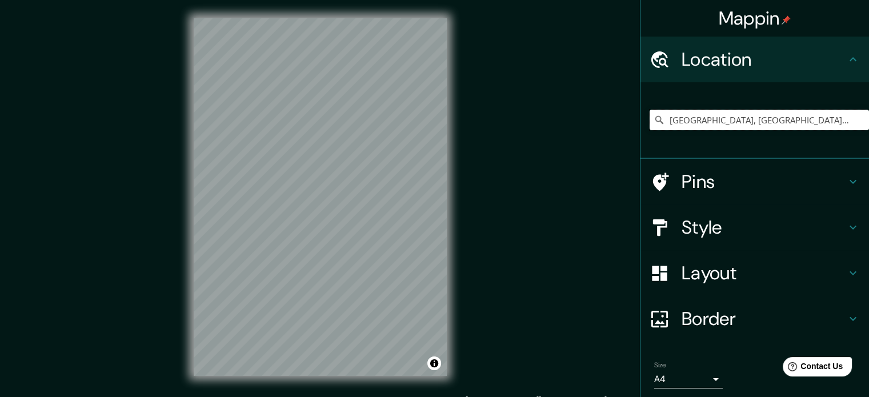
click at [837, 118] on input "[GEOGRAPHIC_DATA], [GEOGRAPHIC_DATA], [GEOGRAPHIC_DATA]" at bounding box center [759, 120] width 219 height 21
click at [752, 161] on div "Pins" at bounding box center [754, 182] width 229 height 46
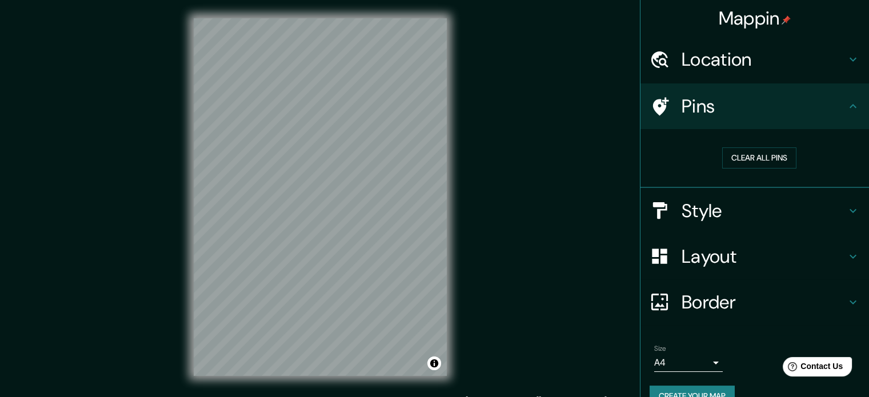
click at [737, 53] on h4 "Location" at bounding box center [764, 59] width 165 height 23
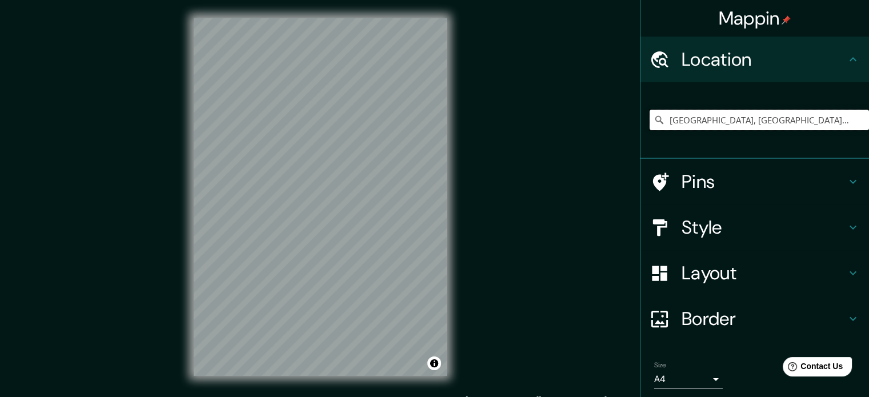
click at [740, 127] on input "[GEOGRAPHIC_DATA], [GEOGRAPHIC_DATA], [GEOGRAPHIC_DATA]" at bounding box center [759, 120] width 219 height 21
click at [719, 124] on input "[GEOGRAPHIC_DATA], [GEOGRAPHIC_DATA], [GEOGRAPHIC_DATA]" at bounding box center [759, 120] width 219 height 21
click at [720, 124] on input "[GEOGRAPHIC_DATA], [GEOGRAPHIC_DATA], [GEOGRAPHIC_DATA]" at bounding box center [759, 120] width 219 height 21
click at [721, 123] on input "[GEOGRAPHIC_DATA], [GEOGRAPHIC_DATA], [GEOGRAPHIC_DATA]" at bounding box center [759, 120] width 219 height 21
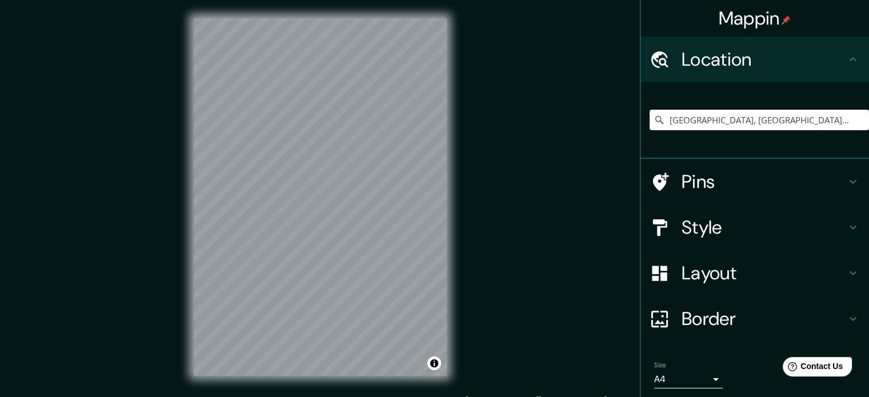
drag, startPoint x: 787, startPoint y: 123, endPoint x: 583, endPoint y: 137, distance: 205.0
click at [583, 137] on div "Mappin Location Medellín, Antioquia, Colombia Pins Style Layout Border Choose a…" at bounding box center [434, 206] width 869 height 412
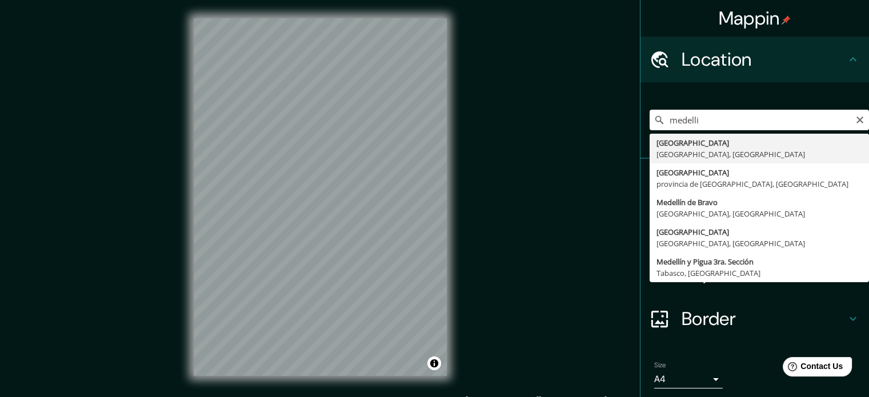
type input "[GEOGRAPHIC_DATA], [GEOGRAPHIC_DATA], [GEOGRAPHIC_DATA]"
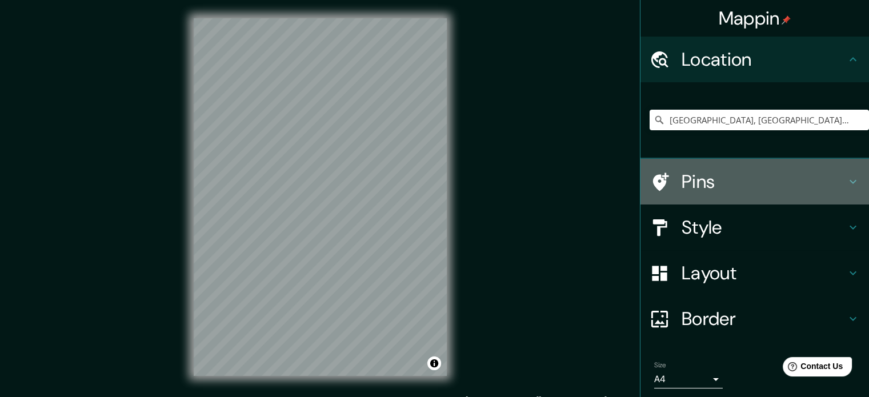
drag, startPoint x: 717, startPoint y: 187, endPoint x: 723, endPoint y: 231, distance: 44.9
click at [718, 190] on h4 "Pins" at bounding box center [764, 181] width 165 height 23
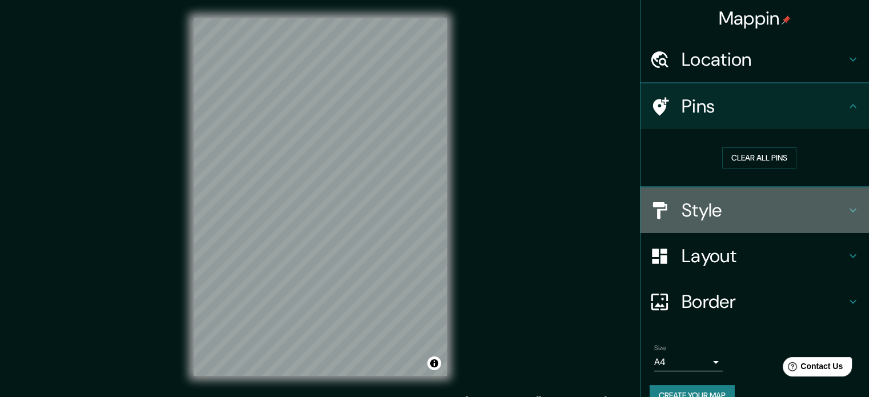
click at [723, 232] on div "Style" at bounding box center [754, 210] width 229 height 46
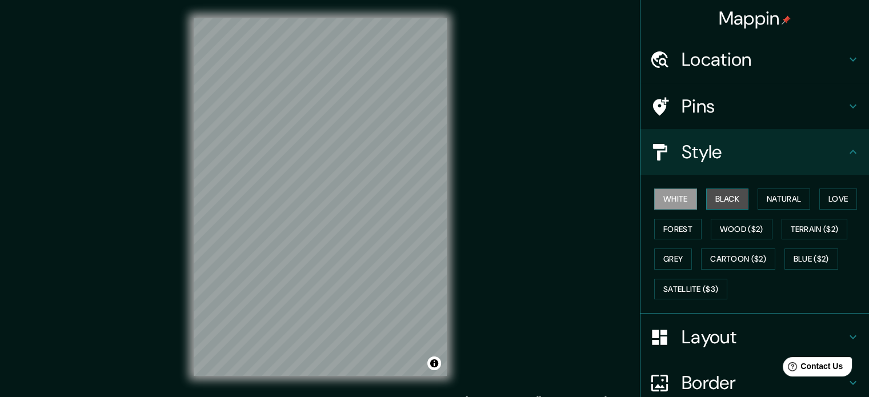
click at [721, 202] on button "Black" at bounding box center [727, 199] width 43 height 21
click at [718, 336] on h4 "Layout" at bounding box center [764, 337] width 165 height 23
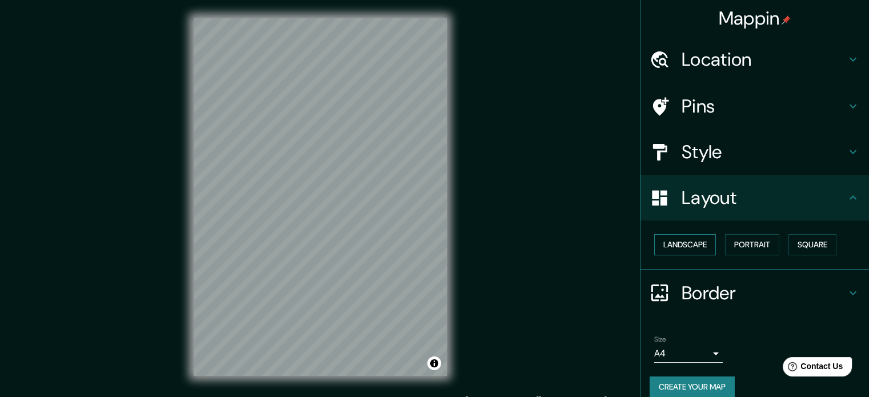
click at [700, 251] on button "Landscape" at bounding box center [685, 244] width 62 height 21
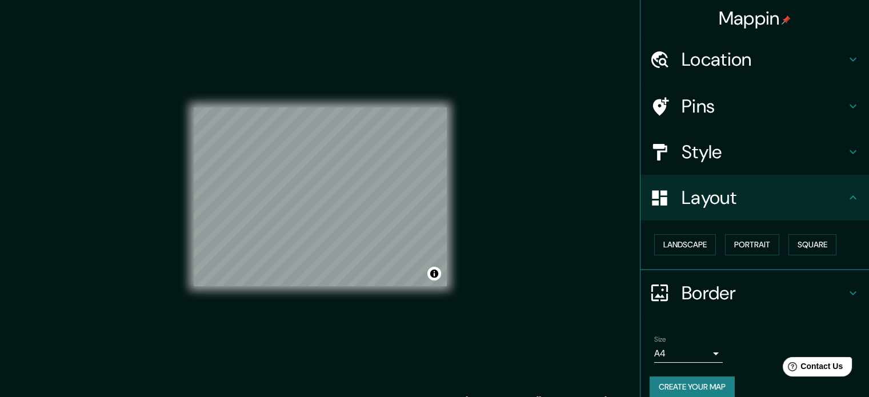
click at [731, 154] on h4 "Style" at bounding box center [764, 152] width 165 height 23
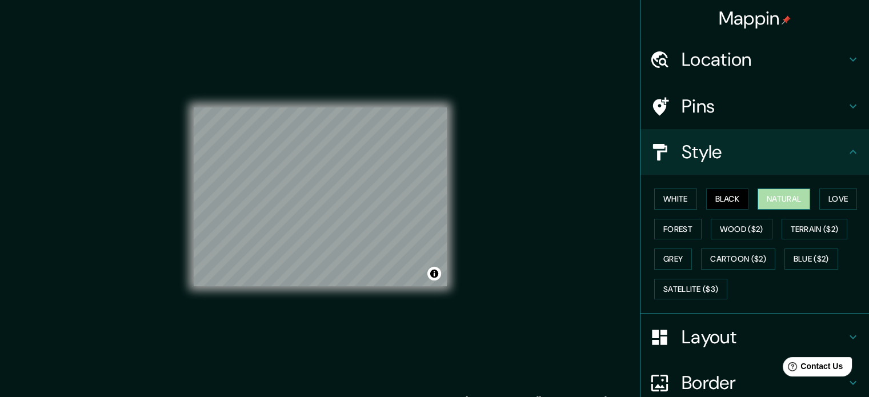
click at [776, 202] on button "Natural" at bounding box center [783, 199] width 53 height 21
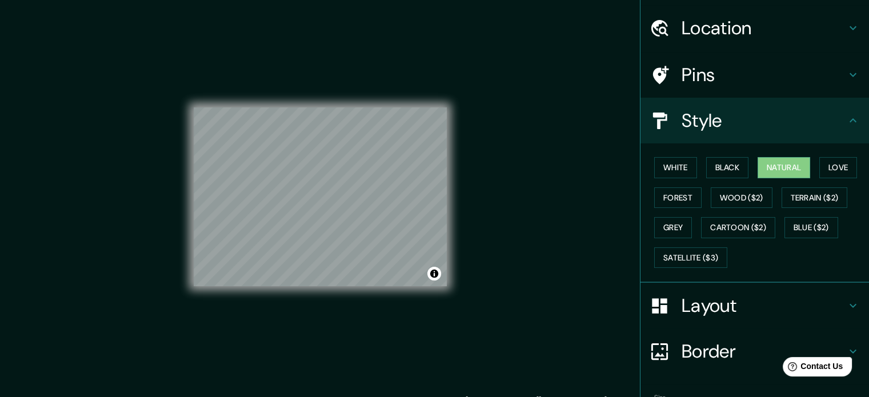
scroll to position [102, 0]
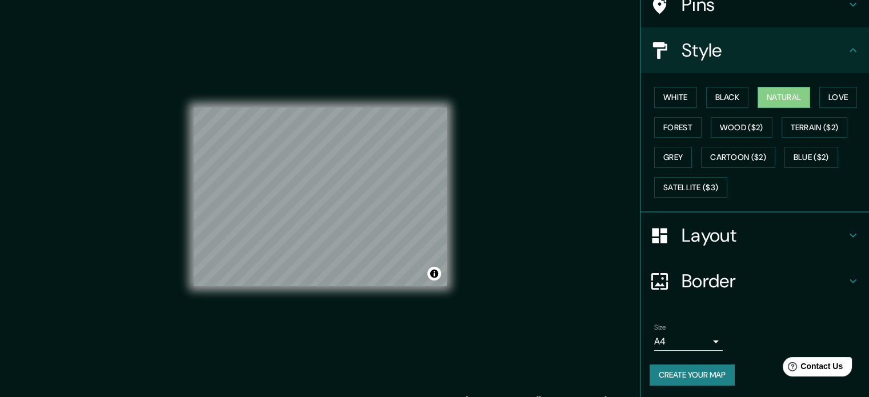
click at [705, 384] on div "Size A4 single Create your map" at bounding box center [755, 357] width 210 height 76
click at [707, 376] on button "Create your map" at bounding box center [692, 374] width 85 height 21
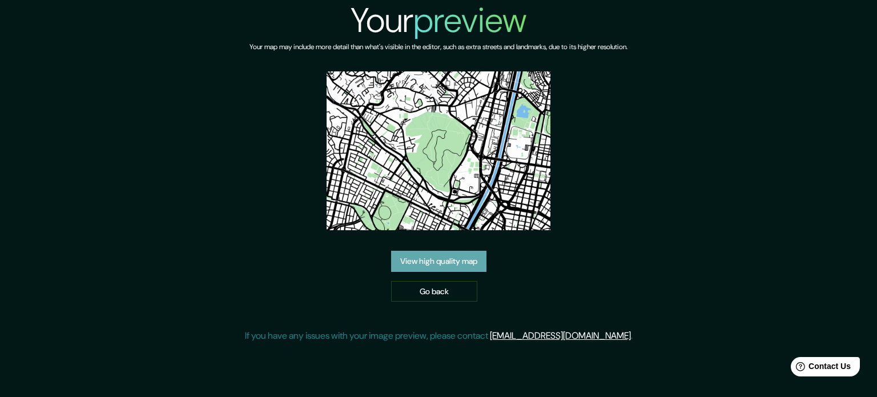
click at [462, 266] on link "View high quality map" at bounding box center [438, 261] width 95 height 21
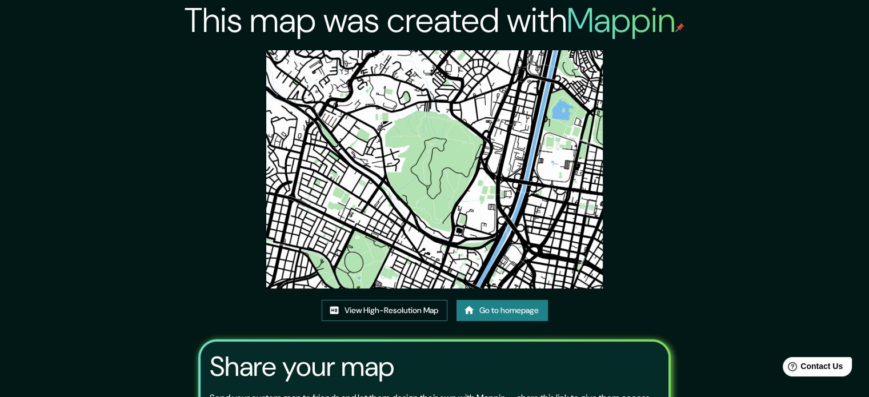
click at [405, 308] on link "View High-Resolution Map" at bounding box center [385, 310] width 126 height 21
click at [494, 311] on link "Go to homepage" at bounding box center [501, 310] width 91 height 21
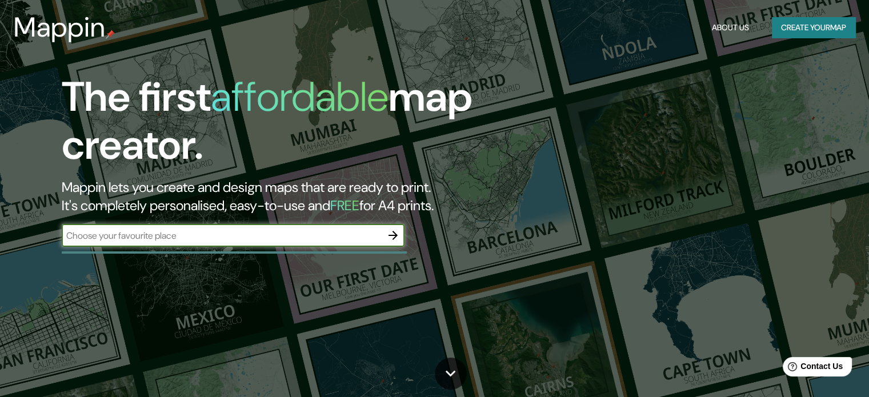
click at [394, 240] on icon "button" at bounding box center [393, 236] width 14 height 14
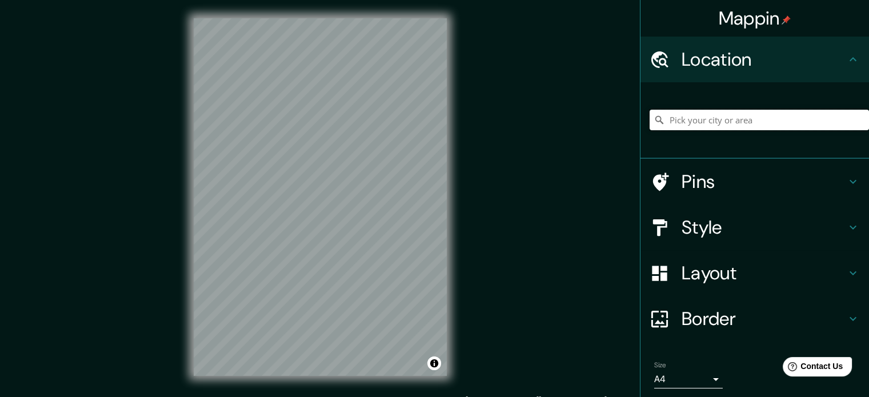
click at [752, 110] on input "Pick your city or area" at bounding box center [759, 120] width 219 height 21
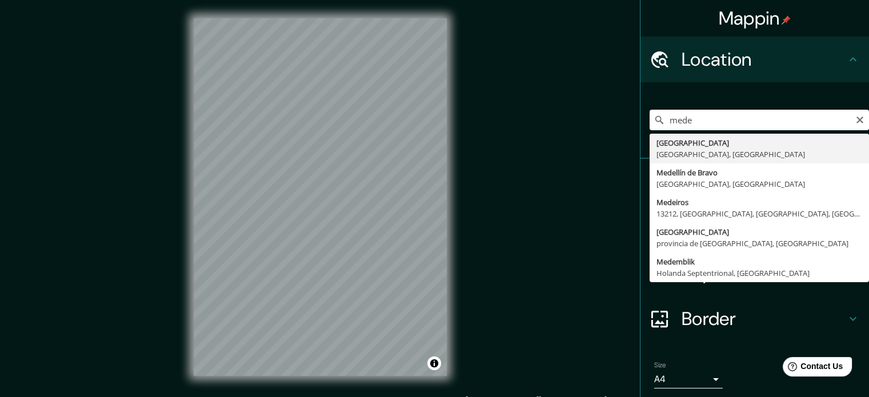
type input "[GEOGRAPHIC_DATA], [GEOGRAPHIC_DATA], [GEOGRAPHIC_DATA]"
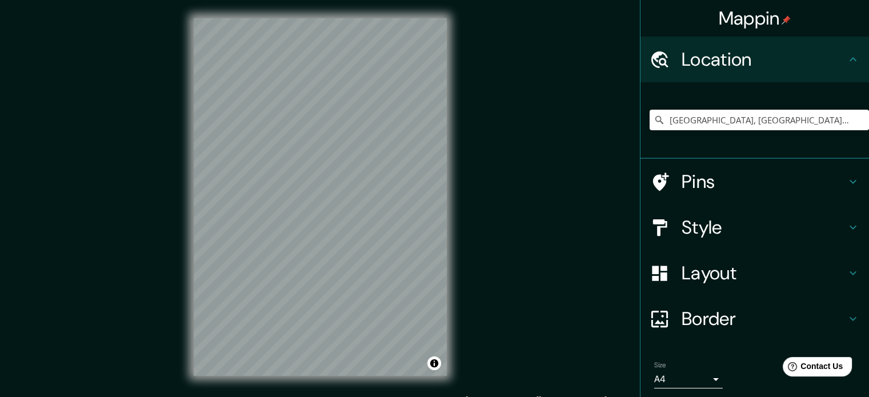
click at [722, 232] on h4 "Style" at bounding box center [764, 227] width 165 height 23
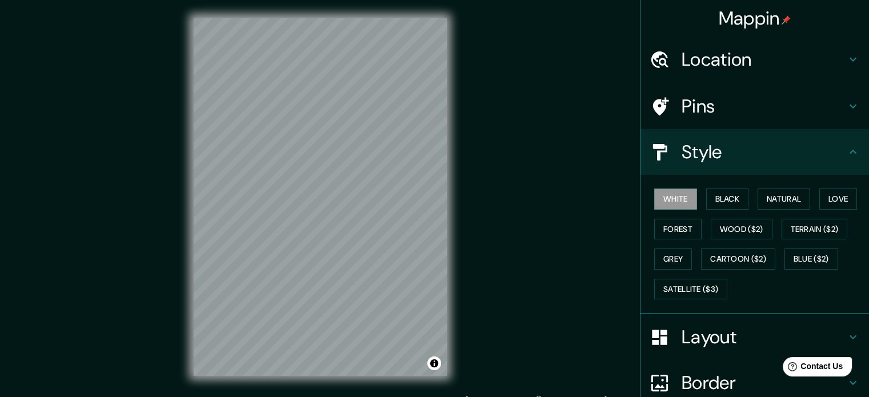
click at [721, 185] on div "White Black Natural Love Forest Wood ($2) Terrain ($2) Grey Cartoon ($2) Blue (…" at bounding box center [759, 244] width 219 height 120
click at [724, 198] on button "Black" at bounding box center [727, 199] width 43 height 21
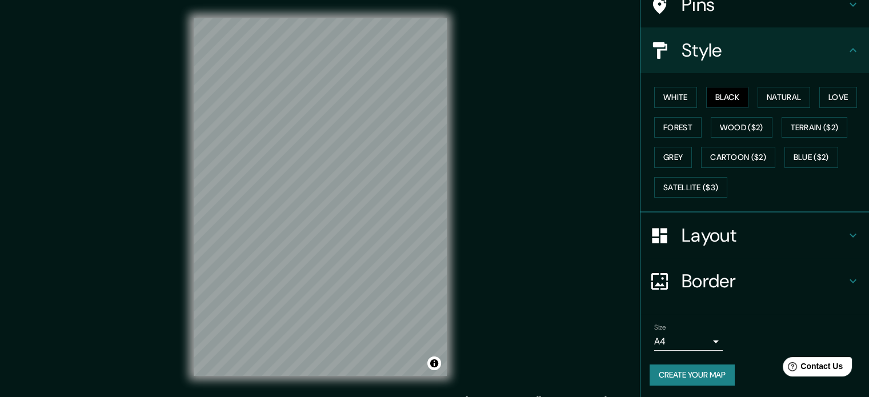
click at [702, 237] on h4 "Layout" at bounding box center [764, 235] width 165 height 23
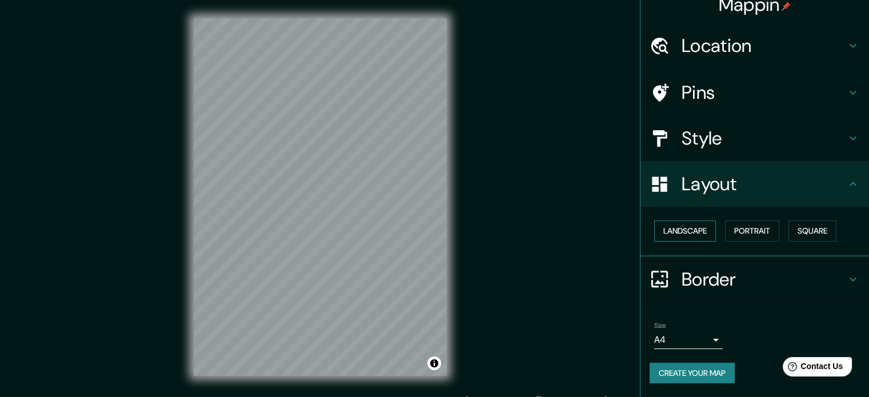
scroll to position [13, 0]
click at [683, 238] on button "Landscape" at bounding box center [685, 232] width 62 height 21
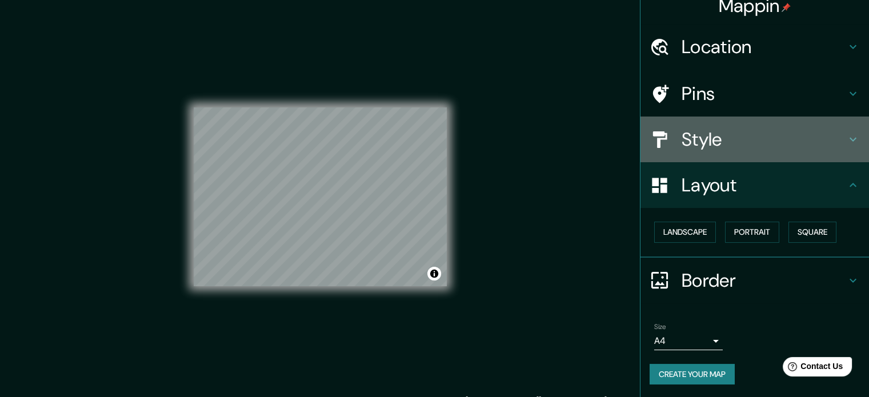
click at [739, 133] on h4 "Style" at bounding box center [764, 139] width 165 height 23
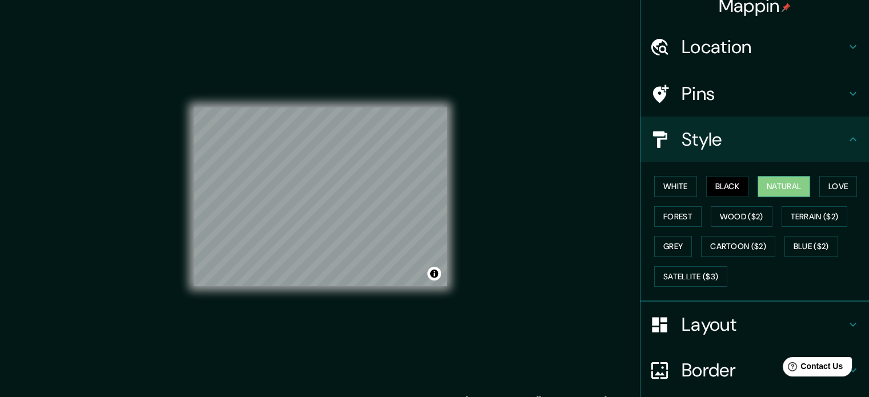
click at [788, 183] on button "Natural" at bounding box center [783, 186] width 53 height 21
click at [500, 208] on div "Mappin Location Medellín, Antioquia, Colombia Pins Style White Black Natural Lo…" at bounding box center [434, 206] width 869 height 412
click at [286, 253] on div at bounding box center [287, 254] width 9 height 9
click at [721, 88] on h4 "Pins" at bounding box center [764, 93] width 165 height 23
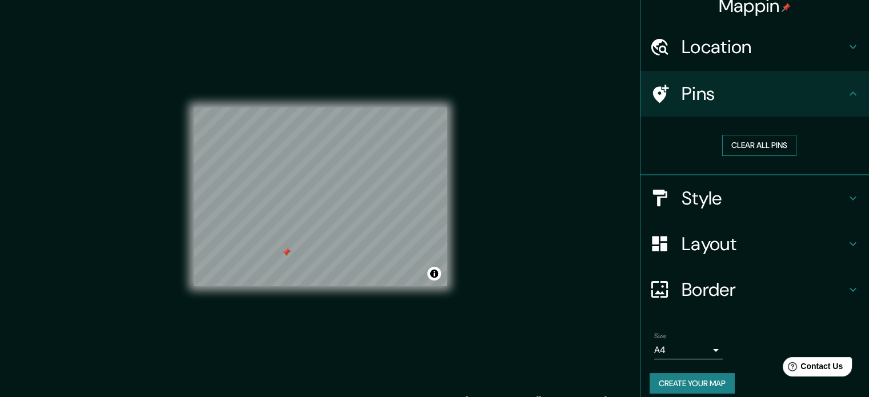
click at [722, 137] on button "Clear all pins" at bounding box center [759, 145] width 74 height 21
click at [699, 386] on button "Create your map" at bounding box center [692, 383] width 85 height 21
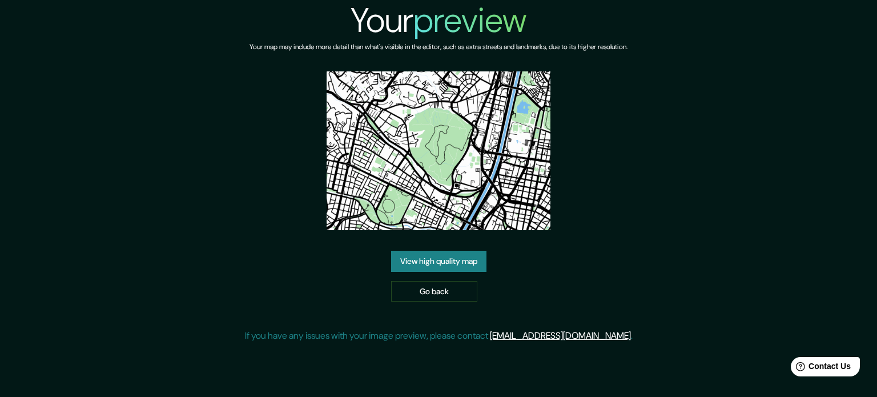
click at [446, 257] on link "View high quality map" at bounding box center [438, 261] width 95 height 21
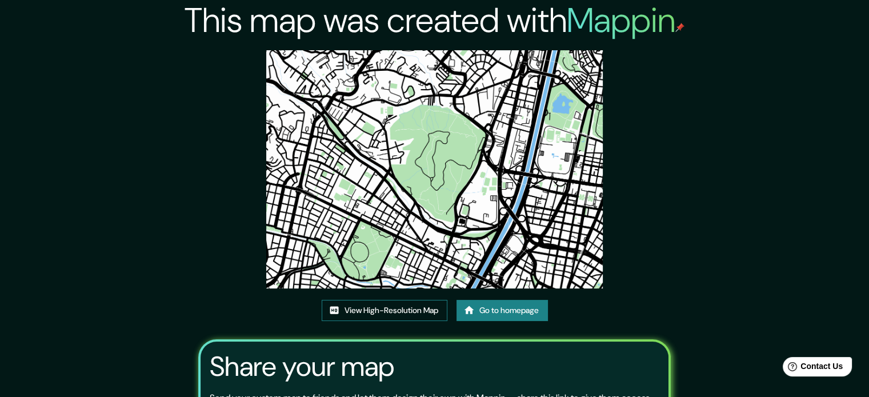
click at [356, 313] on link "View High-Resolution Map" at bounding box center [385, 310] width 126 height 21
click at [490, 308] on link "Go to homepage" at bounding box center [501, 310] width 91 height 21
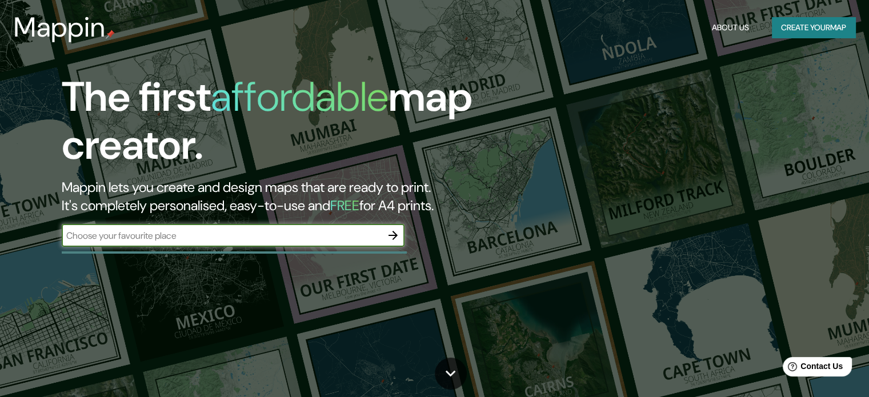
click at [398, 243] on button "button" at bounding box center [393, 235] width 23 height 23
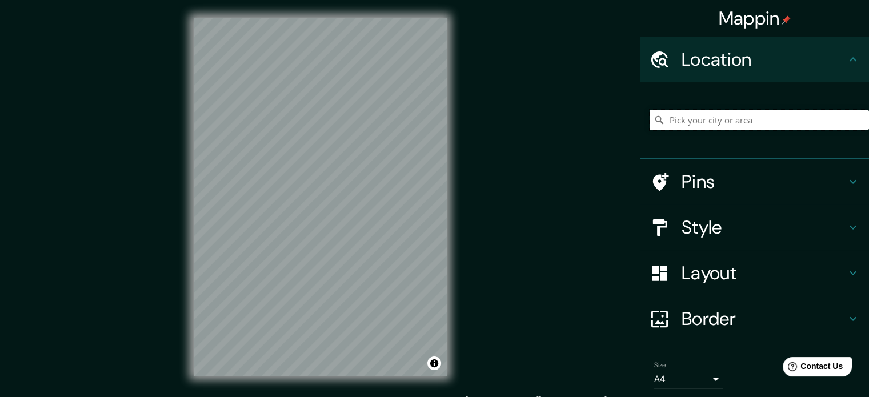
click at [727, 115] on input "Pick your city or area" at bounding box center [759, 120] width 219 height 21
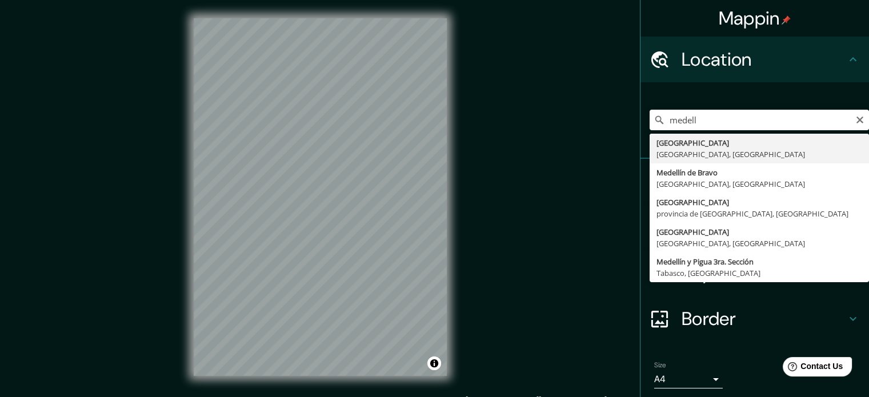
type input "[GEOGRAPHIC_DATA], [GEOGRAPHIC_DATA], [GEOGRAPHIC_DATA]"
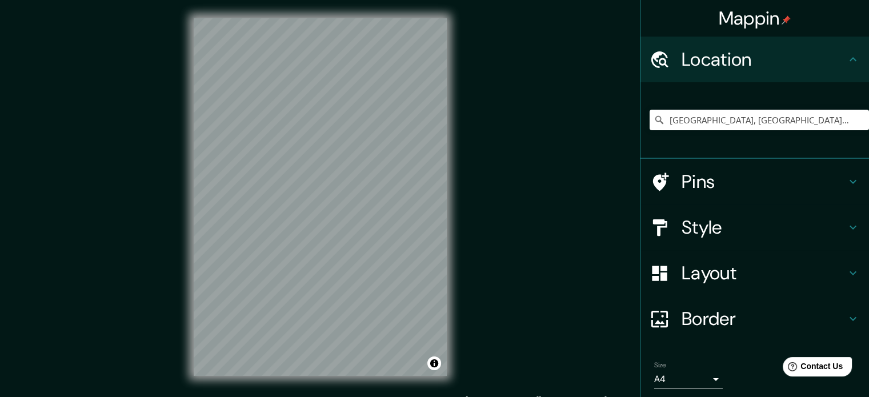
click at [723, 234] on h4 "Style" at bounding box center [764, 227] width 165 height 23
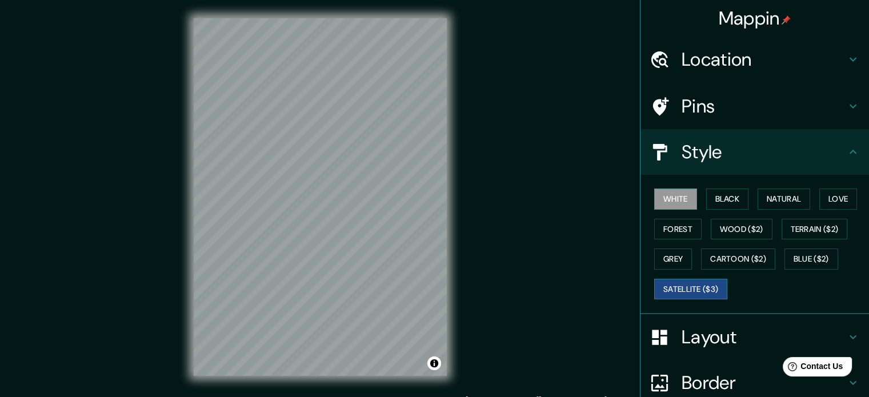
click at [683, 284] on button "Satellite ($3)" at bounding box center [690, 289] width 73 height 21
click at [706, 189] on button "Black" at bounding box center [727, 199] width 43 height 21
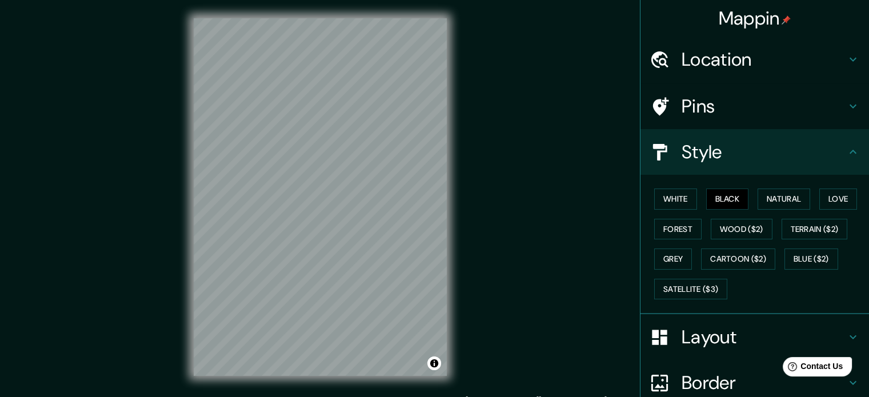
click at [684, 339] on h4 "Layout" at bounding box center [764, 337] width 165 height 23
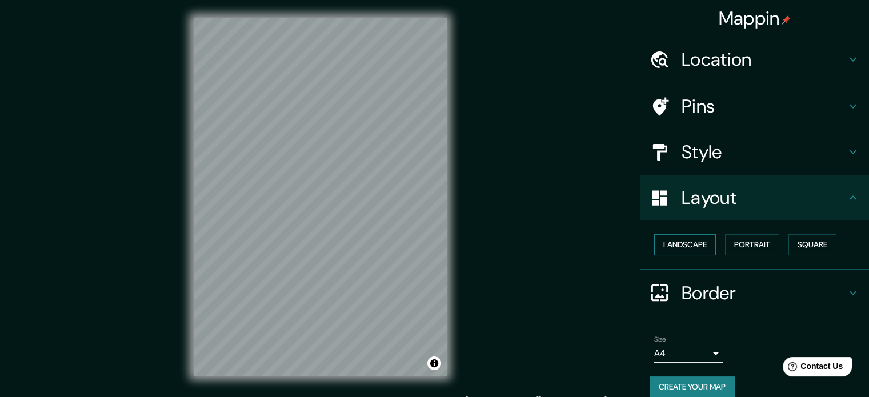
click at [667, 252] on button "Landscape" at bounding box center [685, 244] width 62 height 21
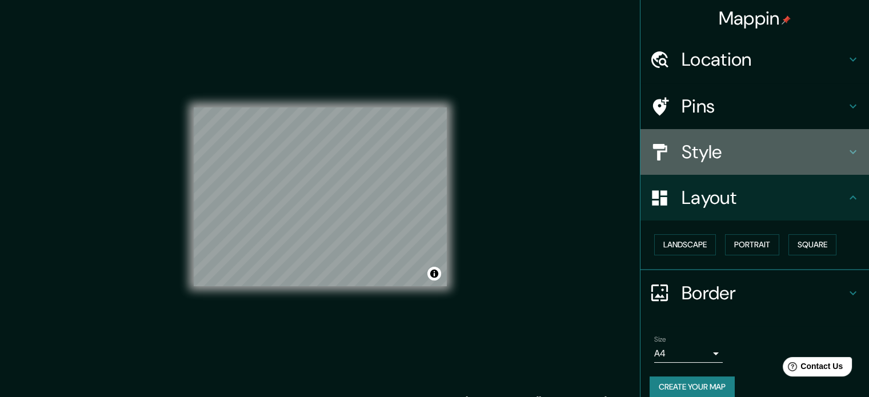
click at [708, 145] on h4 "Style" at bounding box center [764, 152] width 165 height 23
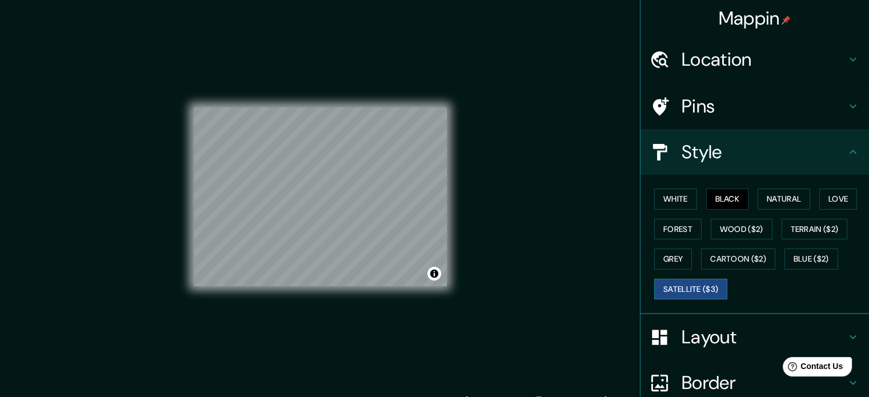
click at [674, 296] on button "Satellite ($3)" at bounding box center [690, 289] width 73 height 21
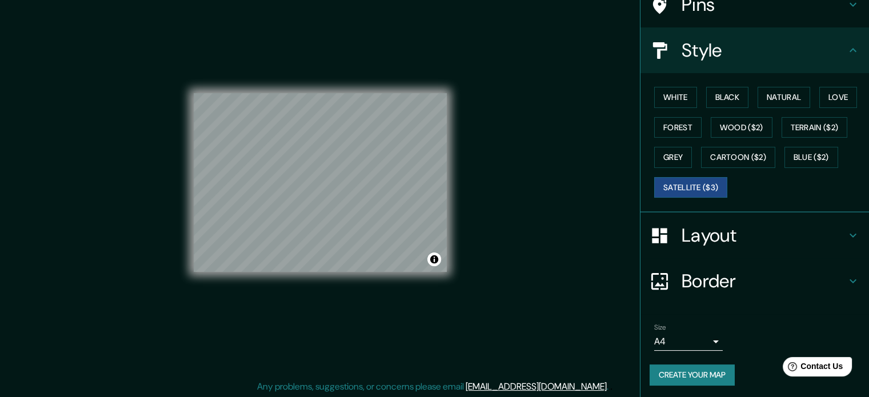
scroll to position [15, 0]
click at [702, 369] on button "Create your map" at bounding box center [692, 374] width 85 height 21
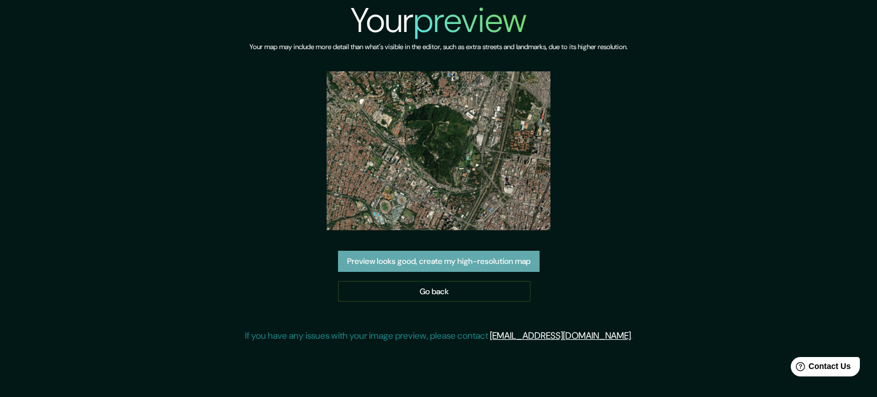
click at [480, 255] on button "Preview looks good, create my high-resolution map" at bounding box center [439, 261] width 202 height 21
